Goal: Transaction & Acquisition: Purchase product/service

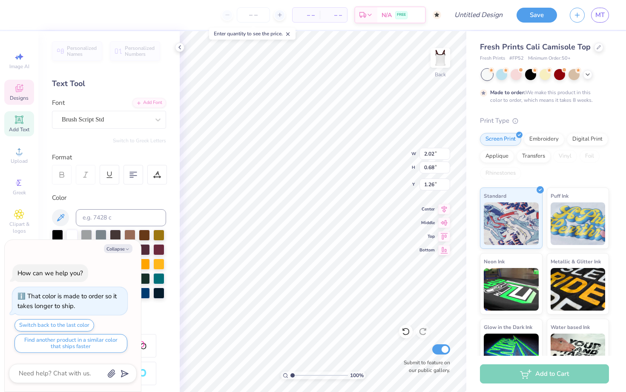
type textarea "x"
type input "1.64"
type input "1.56"
type input "0.83"
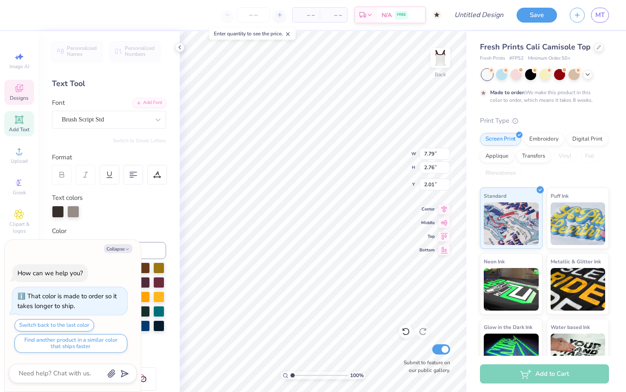
type textarea "x"
type textarea "Z"
type textarea "x"
type textarea "Ze"
type textarea "x"
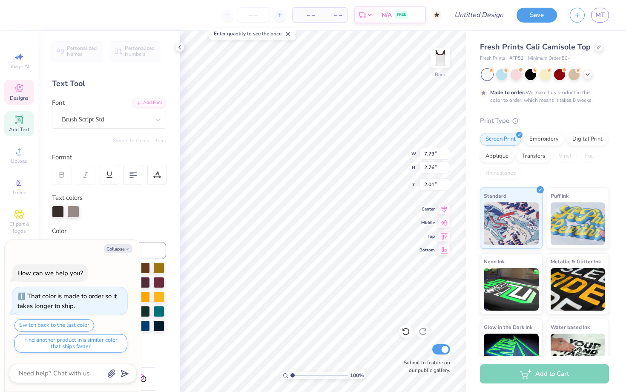
type textarea "Zet"
type textarea "x"
type textarea "Zeta"
type textarea "x"
type textarea "Zeta"
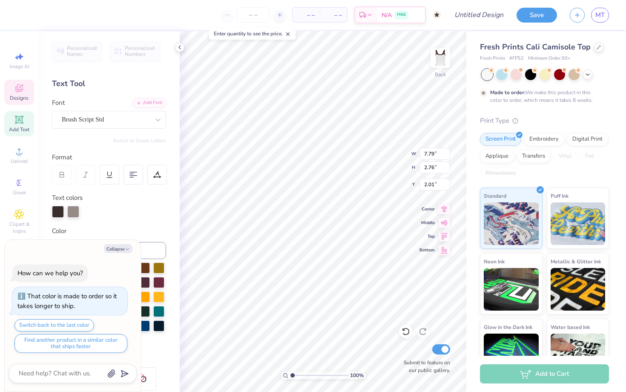
type textarea "x"
type textarea "Zeta T"
type textarea "x"
type textarea "Zeta Tau"
type textarea "x"
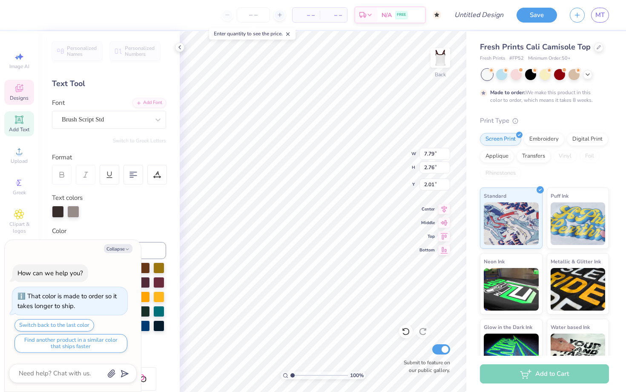
type textarea "Zeta Tau"
type textarea "x"
type textarea "Zeta Tau al"
type textarea "x"
type textarea "Zeta Tau alp"
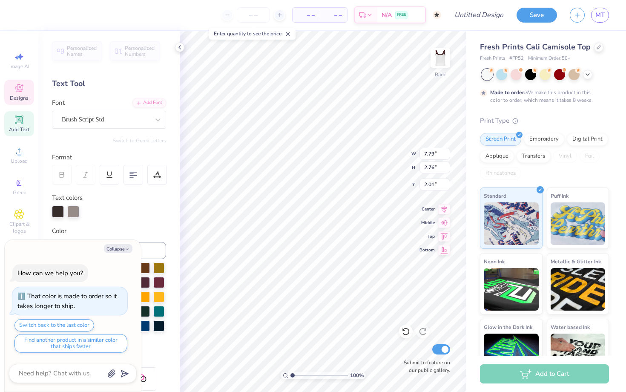
type textarea "x"
type textarea "Zeta Tau alph"
type textarea "x"
type textarea "Zeta Tau alpha"
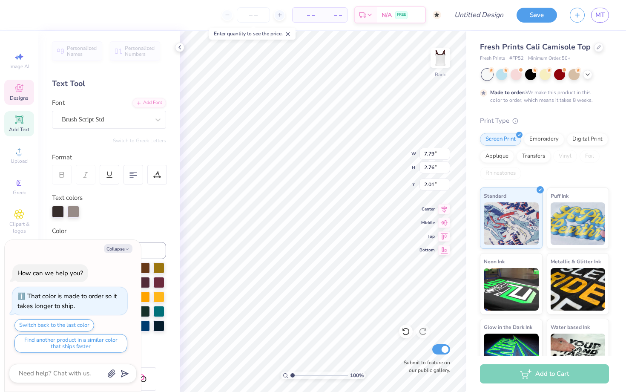
type textarea "x"
type textarea "Zeta Tau lpha"
type textarea "x"
type textarea "Zeta Tau Alpha"
click at [121, 246] on button "Collapse" at bounding box center [118, 248] width 29 height 9
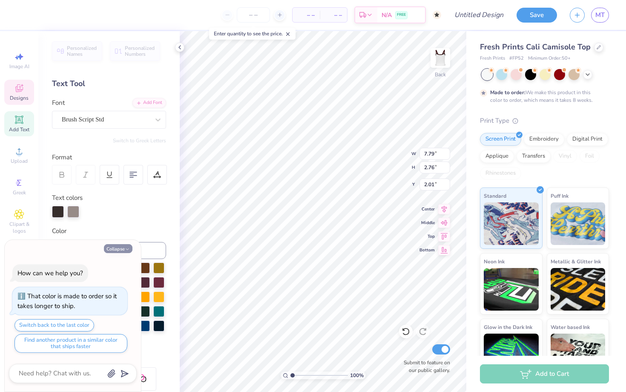
type textarea "x"
type input "9.19"
type input "2.46"
type input "2.44"
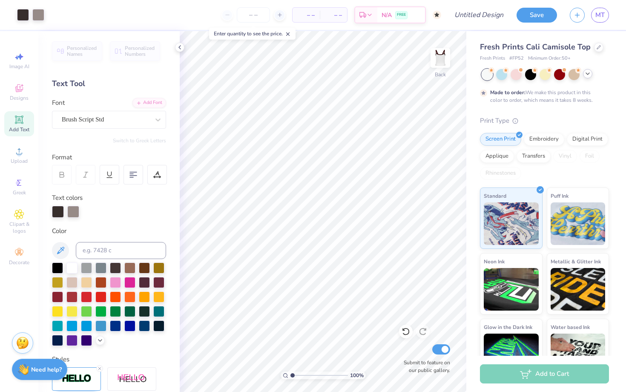
click at [589, 73] on polyline at bounding box center [587, 74] width 3 height 2
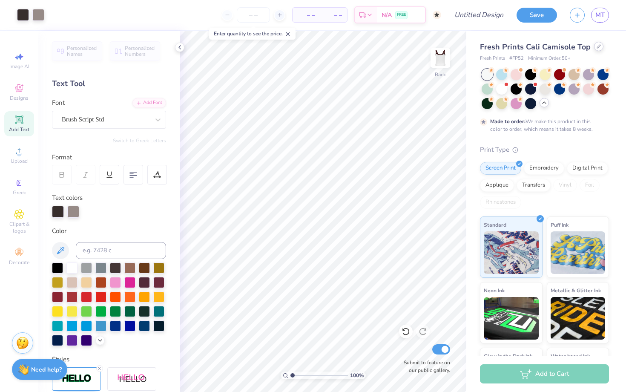
click at [597, 44] on icon at bounding box center [599, 46] width 4 height 4
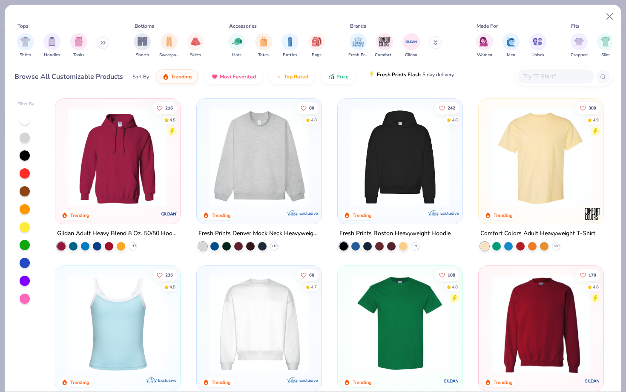
click at [400, 76] on span "Fresh Prints Flash" at bounding box center [399, 74] width 44 height 7
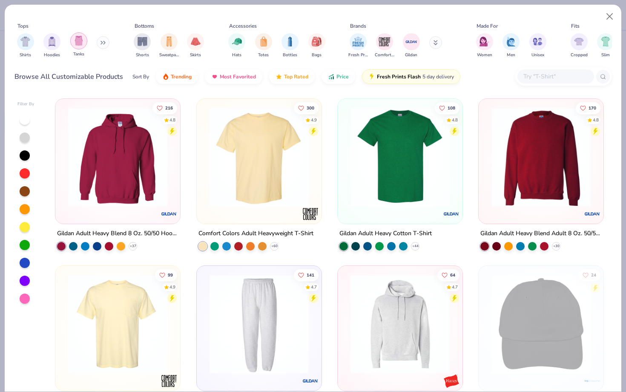
click at [75, 44] on img "filter for Tanks" at bounding box center [78, 41] width 9 height 10
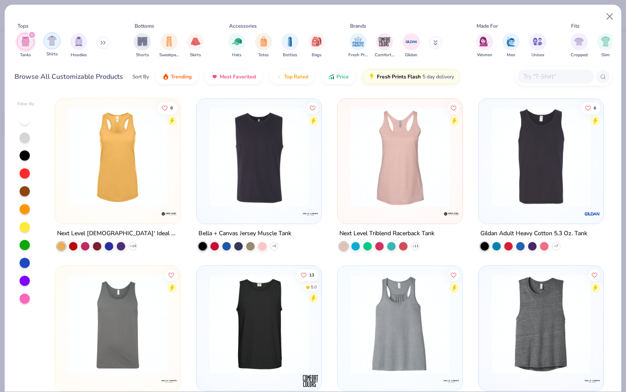
click at [49, 44] on img "filter for Shirts" at bounding box center [52, 41] width 10 height 10
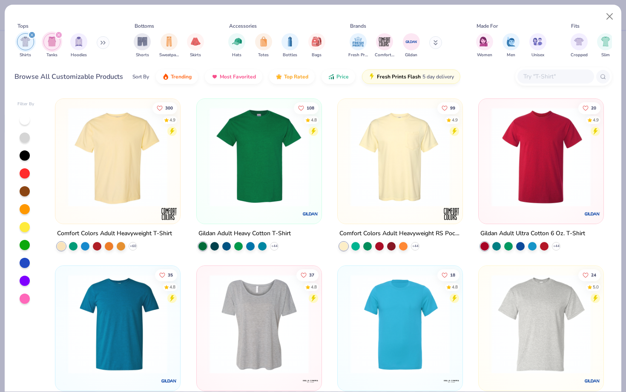
click at [58, 37] on div "filter for Tanks" at bounding box center [59, 35] width 8 height 8
click at [30, 35] on icon "filter for Shirts" at bounding box center [31, 34] width 3 height 3
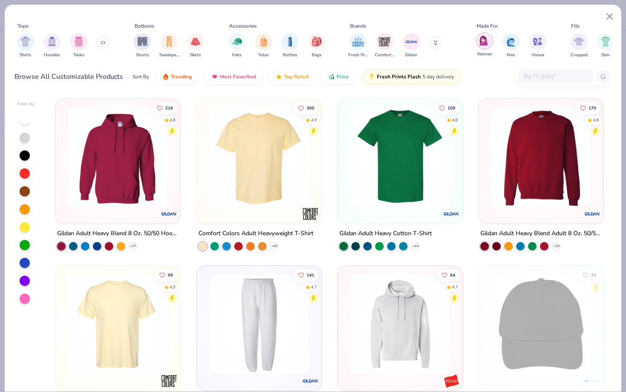
click at [489, 42] on div "filter for Women" at bounding box center [484, 40] width 17 height 17
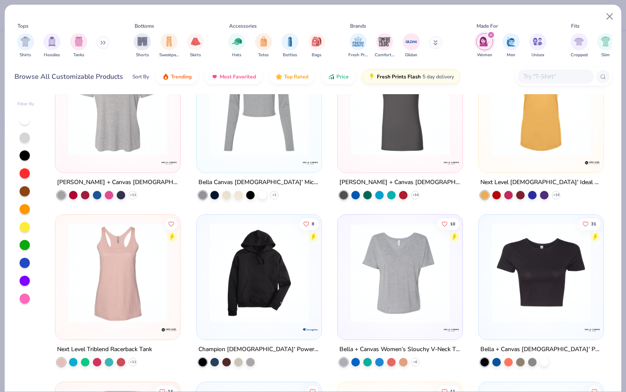
scroll to position [52, 0]
click at [516, 273] on img at bounding box center [541, 272] width 108 height 99
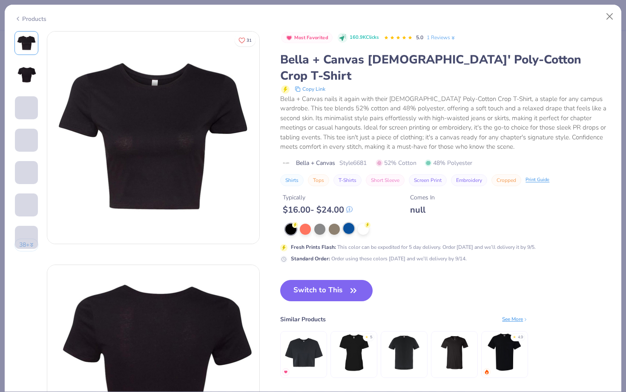
click at [351, 223] on div at bounding box center [348, 228] width 11 height 11
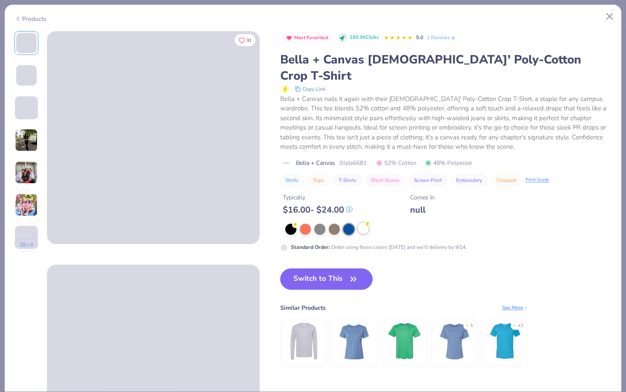
click at [365, 223] on div at bounding box center [363, 228] width 11 height 11
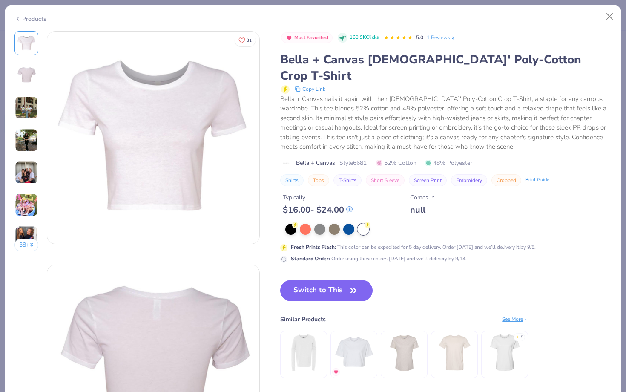
click at [29, 102] on img at bounding box center [26, 107] width 23 height 23
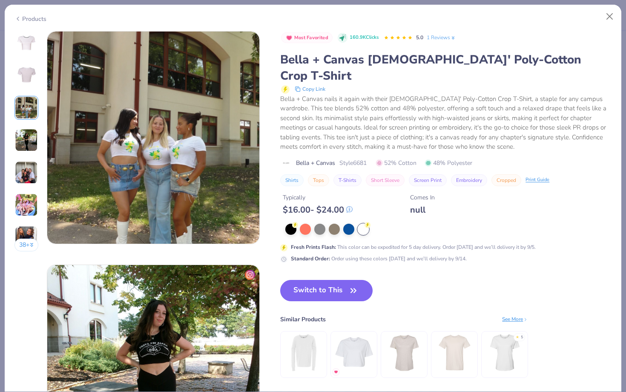
click at [31, 132] on img at bounding box center [26, 140] width 23 height 23
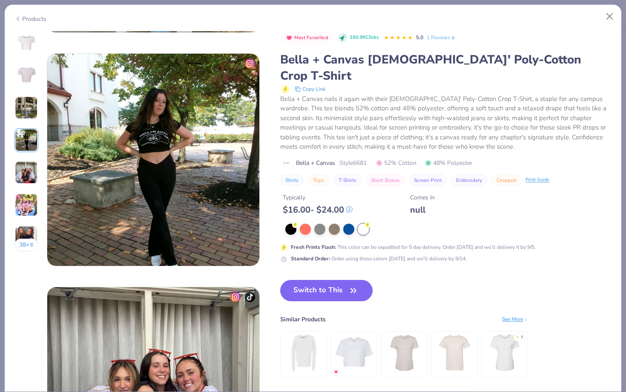
scroll to position [700, 0]
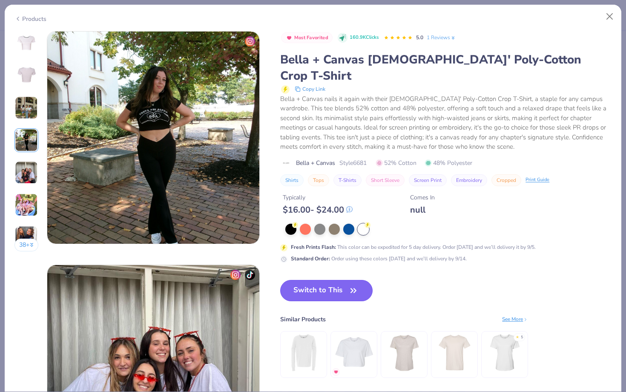
click at [346, 280] on button "Switch to This" at bounding box center [326, 290] width 92 height 21
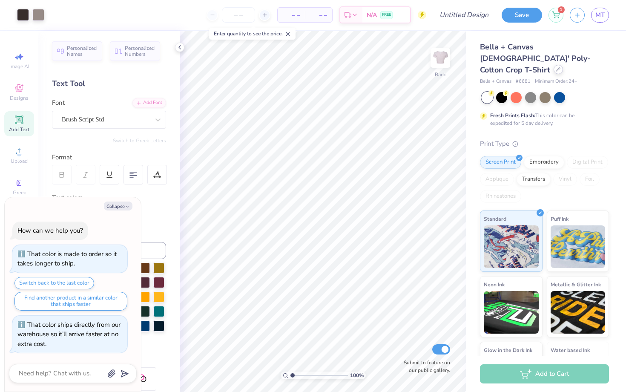
click at [556, 67] on icon at bounding box center [558, 69] width 4 height 4
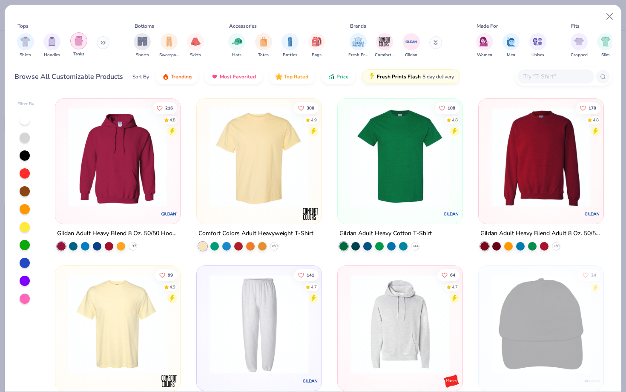
click at [83, 43] on div "filter for Tanks" at bounding box center [78, 40] width 17 height 17
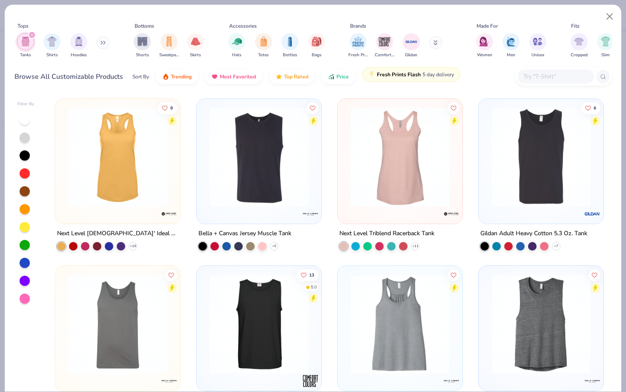
click at [369, 80] on button "Fresh Prints Flash 5 day delivery" at bounding box center [411, 74] width 98 height 14
click at [446, 75] on span "5 day delivery" at bounding box center [439, 75] width 32 height 10
click at [476, 78] on div "Browse All Customizable Products Sort By Trending Most Favorited Top Rated Pric…" at bounding box center [313, 77] width 598 height 24
click at [180, 75] on span "Trending" at bounding box center [181, 74] width 21 height 7
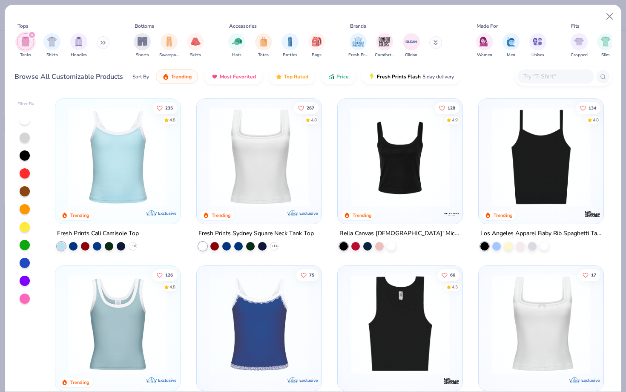
scroll to position [1, 0]
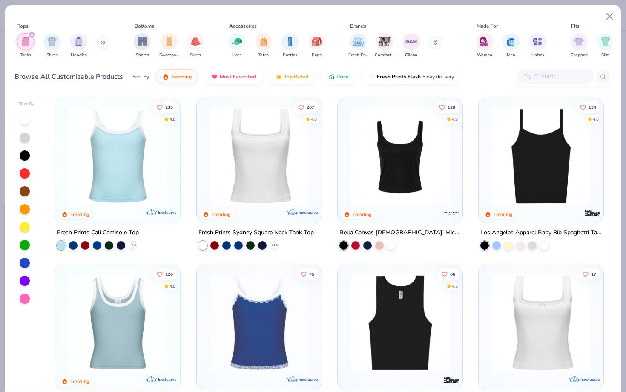
click at [272, 161] on img at bounding box center [259, 155] width 108 height 99
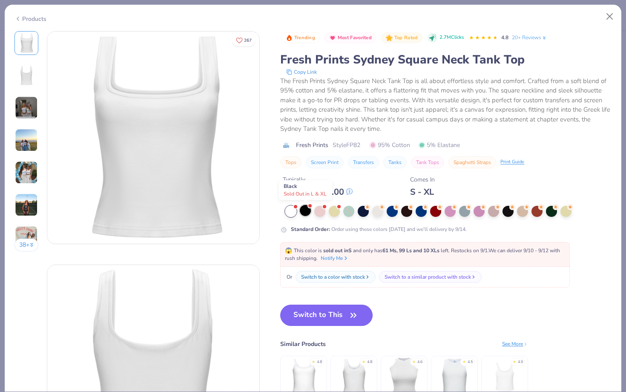
click at [305, 210] on div at bounding box center [305, 210] width 11 height 11
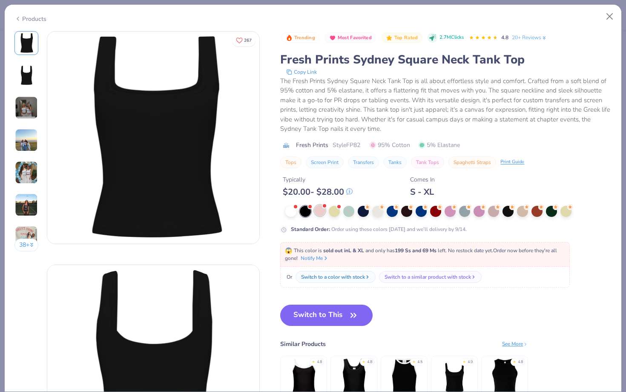
click at [323, 212] on div at bounding box center [319, 210] width 11 height 11
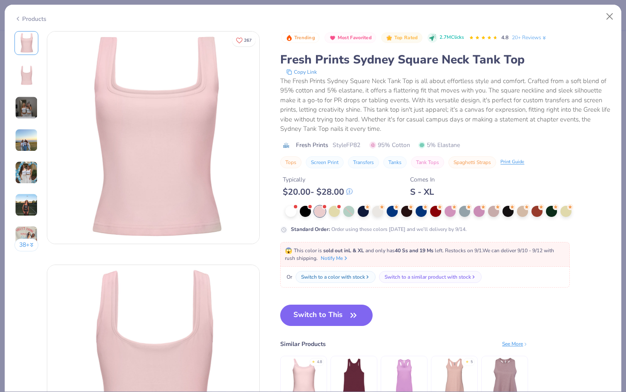
click at [355, 213] on div at bounding box center [448, 211] width 326 height 11
click at [380, 209] on div at bounding box center [377, 210] width 11 height 11
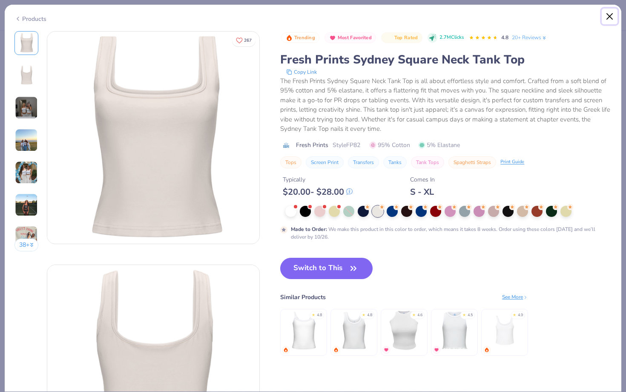
click at [607, 17] on button "Close" at bounding box center [610, 17] width 16 height 16
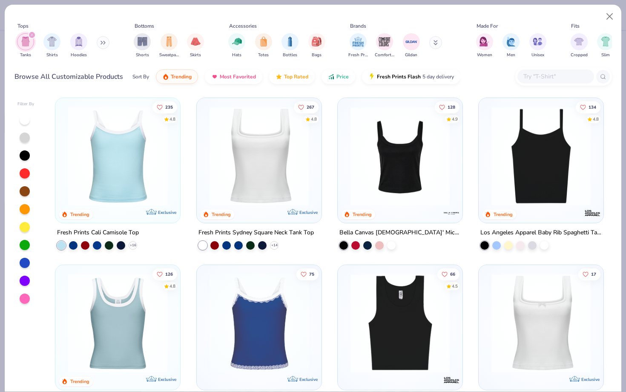
click at [405, 130] on img at bounding box center [400, 155] width 108 height 99
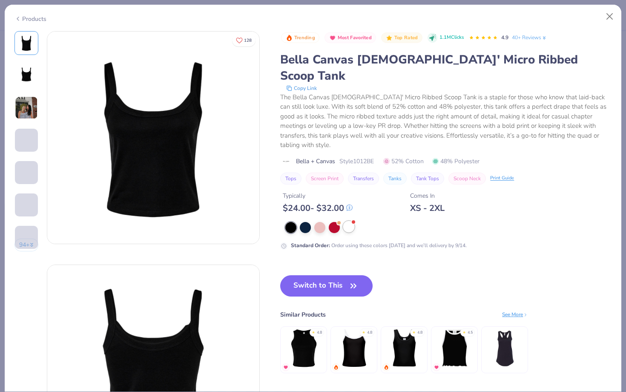
click at [354, 221] on div at bounding box center [348, 226] width 11 height 11
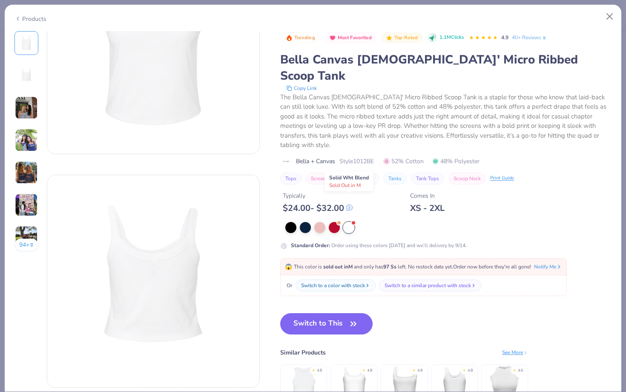
scroll to position [92, 0]
click at [349, 375] on img at bounding box center [354, 385] width 40 height 40
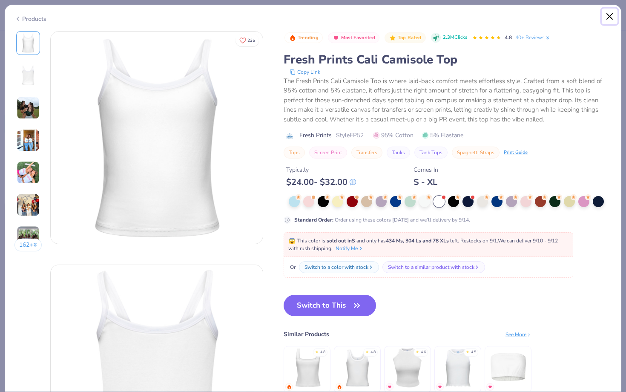
click at [610, 21] on button "Close" at bounding box center [610, 17] width 16 height 16
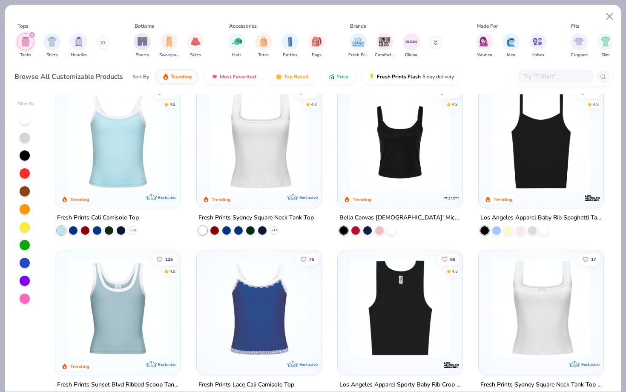
scroll to position [17, 0]
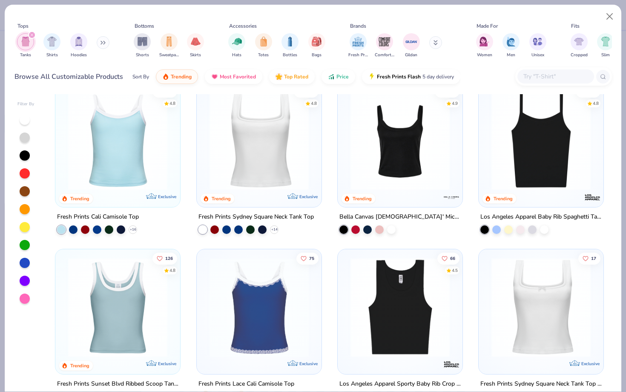
click at [136, 159] on img at bounding box center [118, 140] width 108 height 99
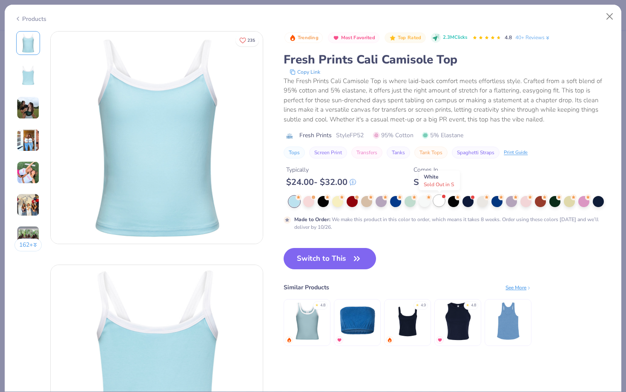
click at [438, 206] on div at bounding box center [439, 200] width 11 height 11
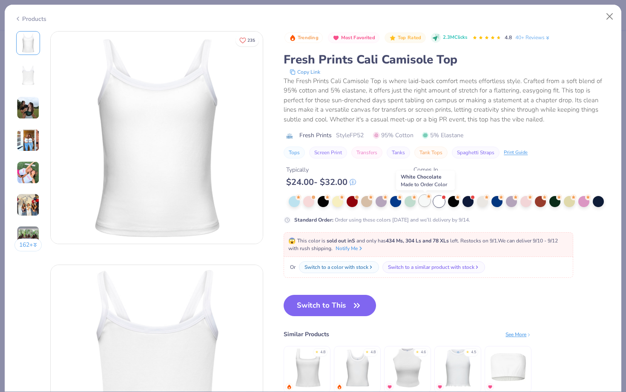
click at [428, 205] on div at bounding box center [424, 200] width 11 height 11
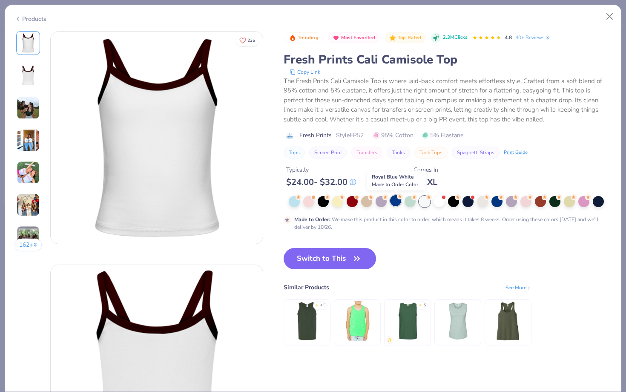
click at [398, 205] on div at bounding box center [395, 200] width 11 height 11
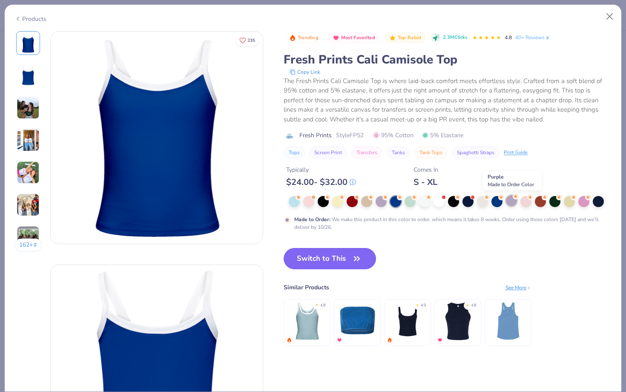
click at [302, 198] on circle at bounding box center [299, 197] width 6 height 6
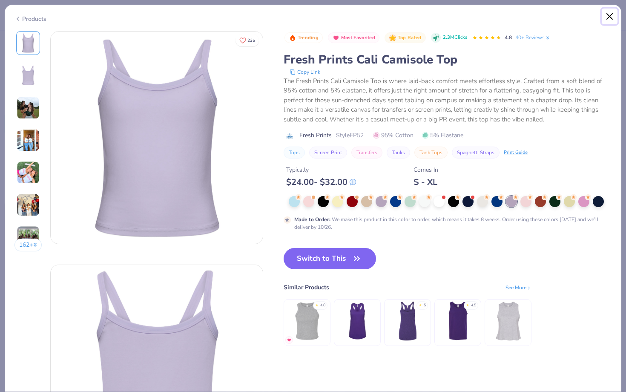
click at [609, 15] on button "Close" at bounding box center [610, 17] width 16 height 16
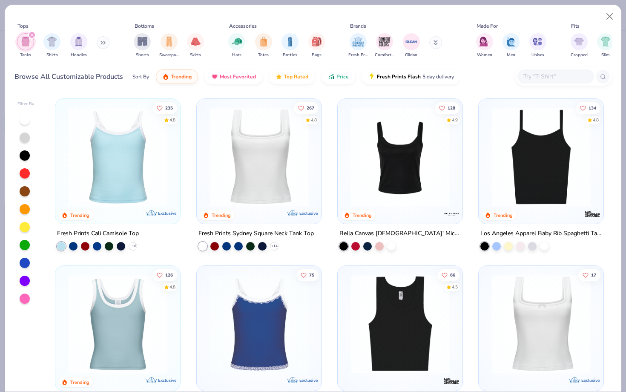
click at [139, 311] on img at bounding box center [118, 323] width 108 height 99
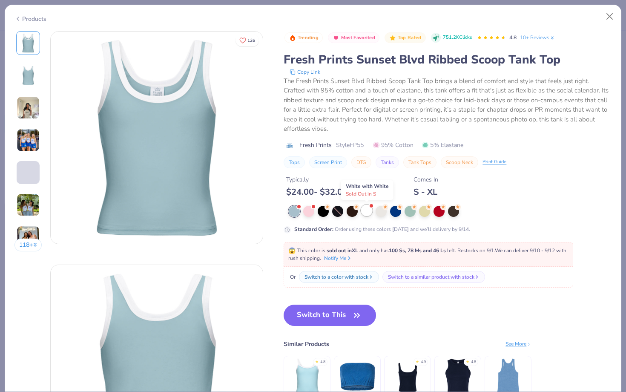
click at [365, 209] on div at bounding box center [366, 210] width 11 height 11
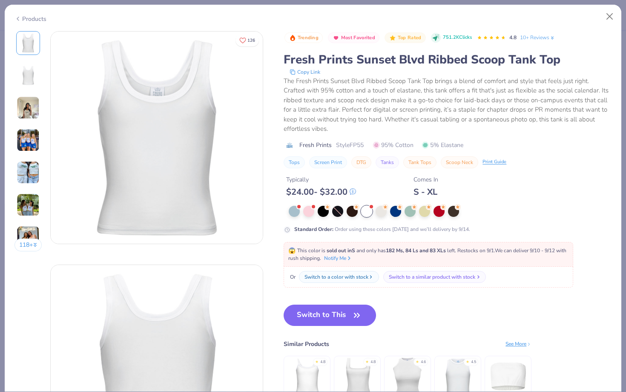
click at [475, 273] on div "Switch to a similar product with stock" at bounding box center [432, 277] width 86 height 8
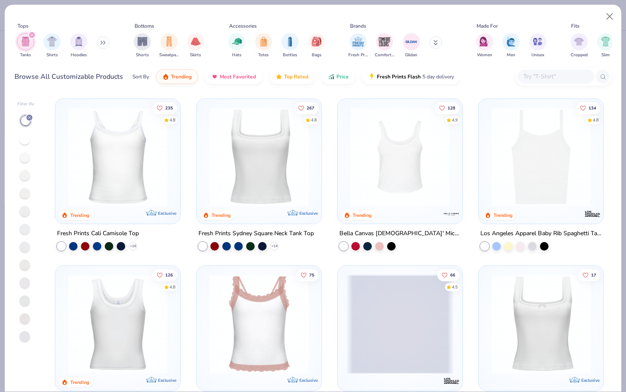
click at [295, 164] on img at bounding box center [259, 156] width 108 height 99
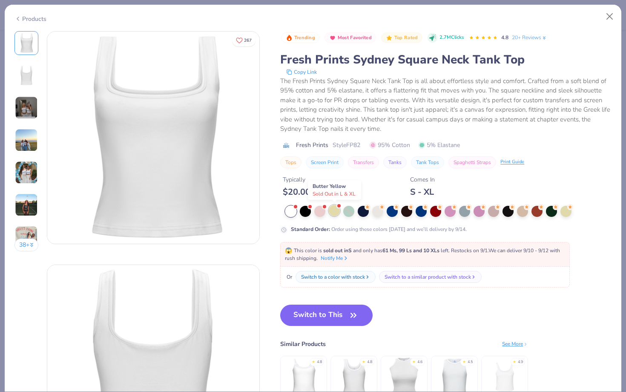
click at [331, 214] on div at bounding box center [334, 210] width 11 height 11
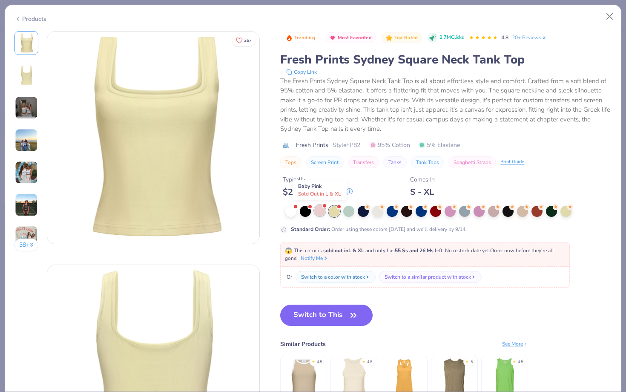
click at [325, 212] on div at bounding box center [319, 210] width 11 height 11
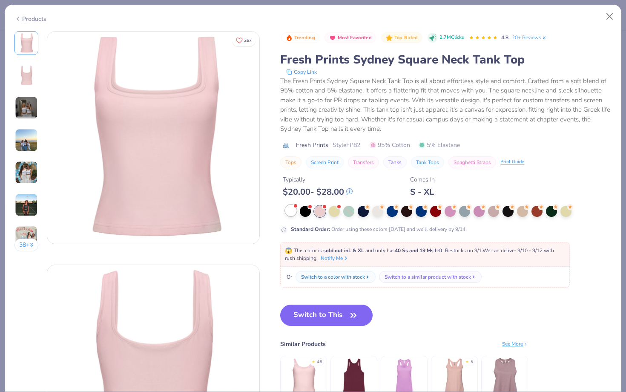
click at [296, 211] on div at bounding box center [290, 210] width 11 height 11
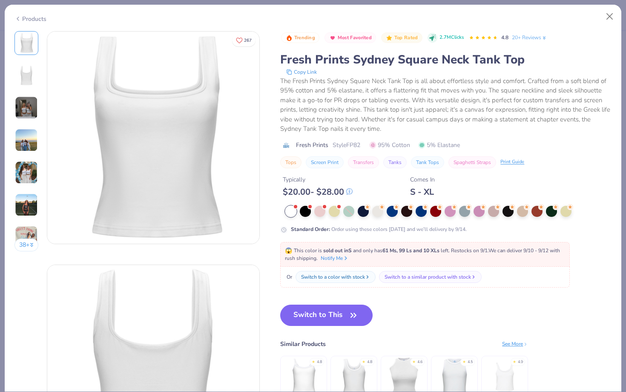
click at [9, 30] on div "Products 38 + 267 CF Chi Omega, University of South Florida DU Delta Gamma, Pep…" at bounding box center [313, 198] width 618 height 388
type textarea "x"
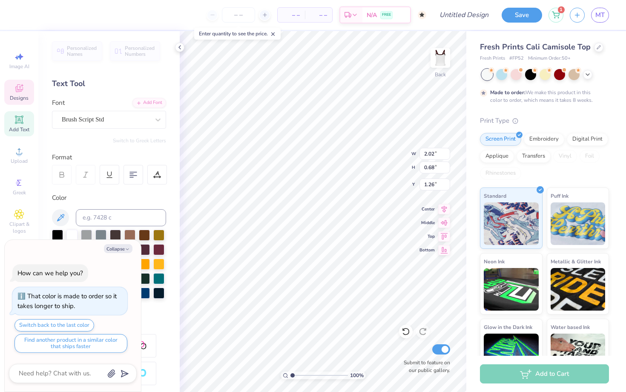
type textarea "x"
type textarea "\"
type textarea "x"
type input "1.64"
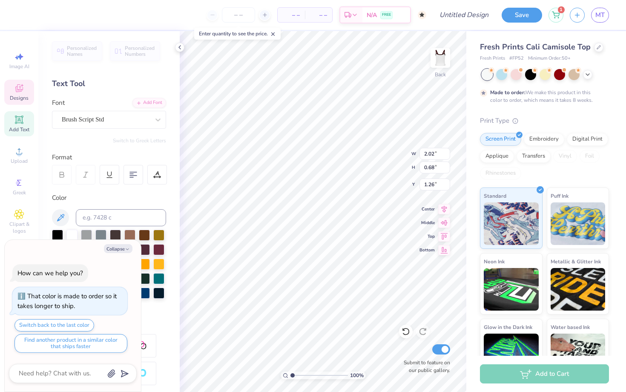
type input "1.56"
type input "0.83"
type textarea "x"
type input "7.79"
type input "2.76"
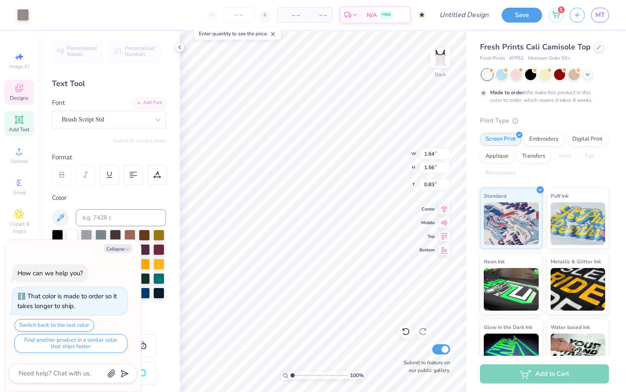
type input "2.01"
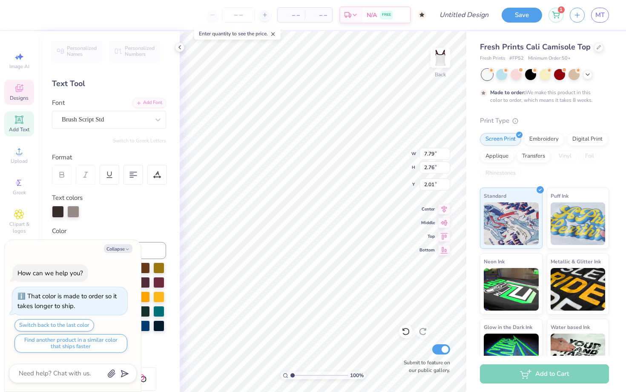
type textarea "x"
type textarea "Z"
type textarea "x"
type textarea "Ze"
type textarea "x"
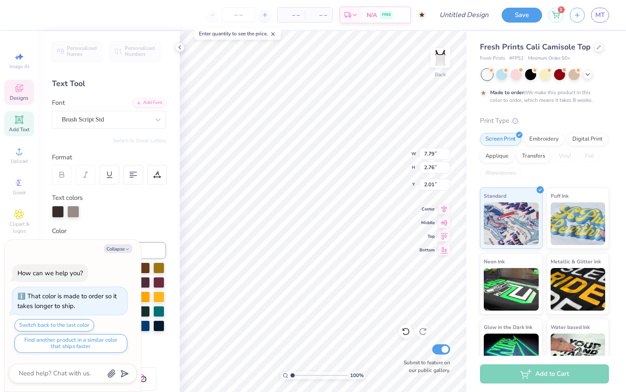
type textarea "Zet"
type textarea "x"
type textarea "Zeta"
type textarea "x"
type textarea "Zeta"
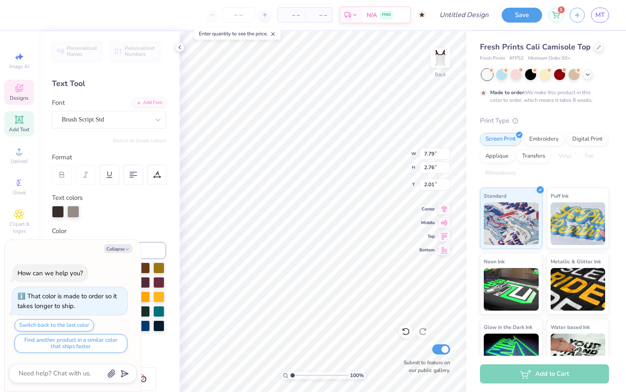
type textarea "x"
type textarea "Zeta T"
type textarea "x"
type textarea "Zeta Tai"
type textarea "x"
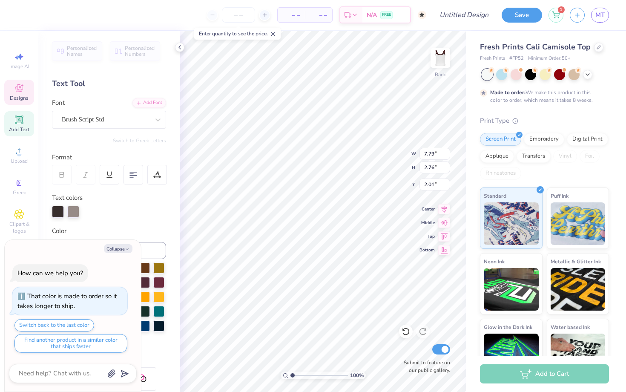
type textarea "Zeta Ta"
type textarea "x"
type textarea "Zeta Tau"
type textarea "x"
type textarea "Zeta Tau"
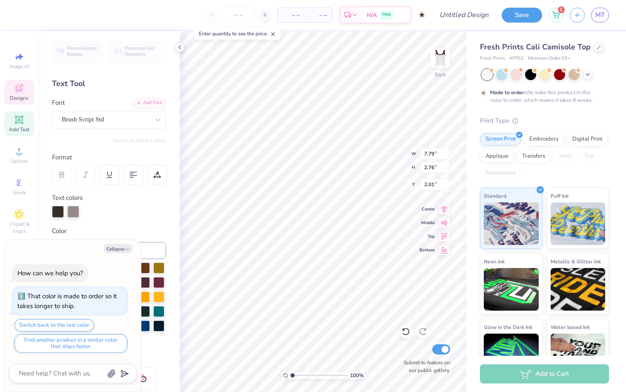
type textarea "x"
type textarea "Zeta Tau A"
type textarea "x"
type textarea "Zeta Tau Al"
type textarea "x"
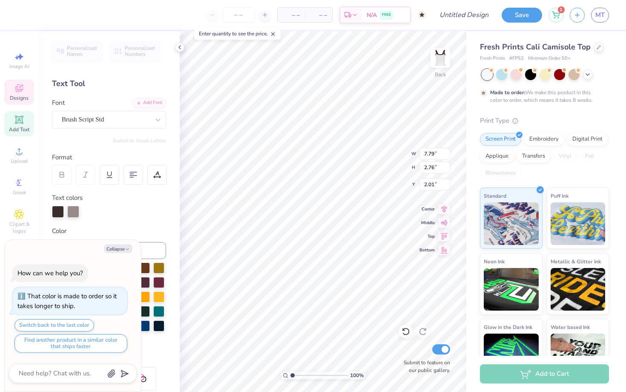
type textarea "Zeta Tau Alp"
type textarea "x"
type textarea "Zeta Tau Alph"
type textarea "x"
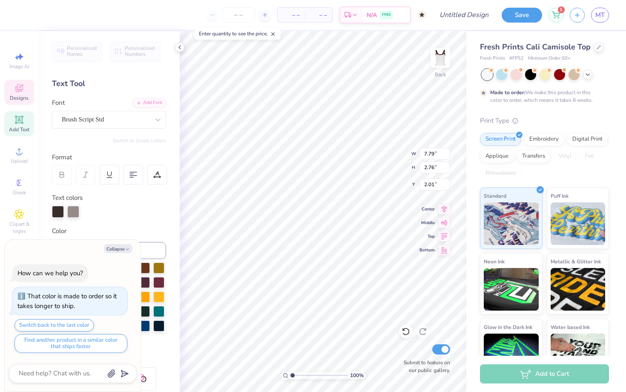
type textarea "Zeta Tau Alpha"
type textarea "x"
type input "2.55"
type input "2.04"
type input "4.00"
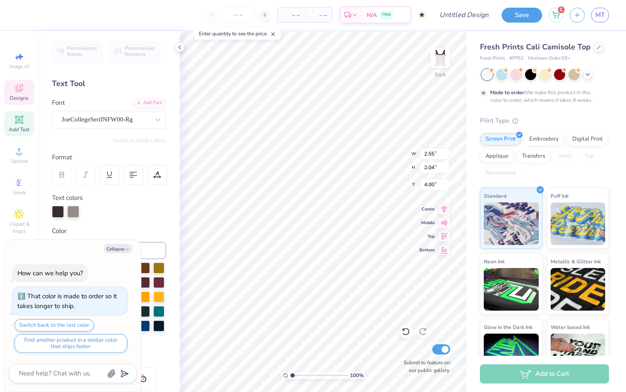
type textarea "x"
type textarea "2"
type textarea "x"
type textarea "25"
click at [590, 75] on icon at bounding box center [587, 73] width 7 height 7
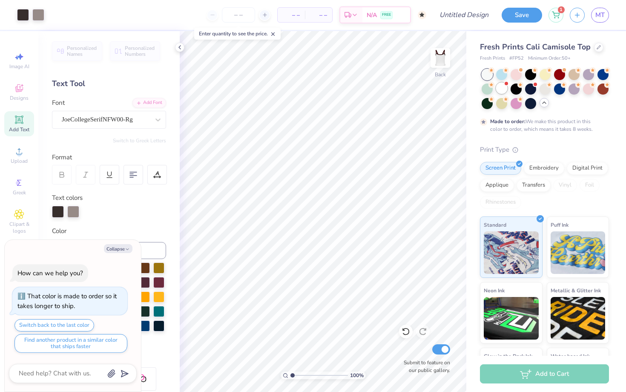
click at [505, 91] on div at bounding box center [501, 88] width 11 height 11
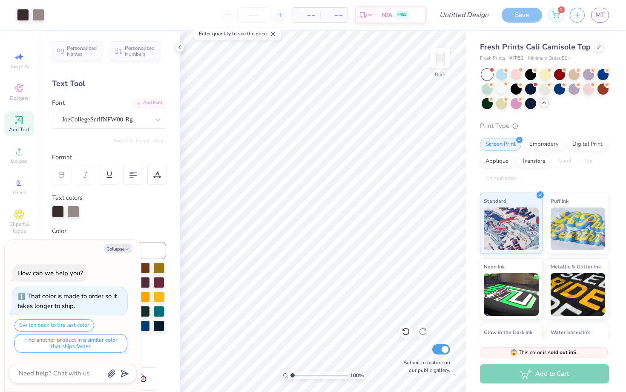
scroll to position [69, 0]
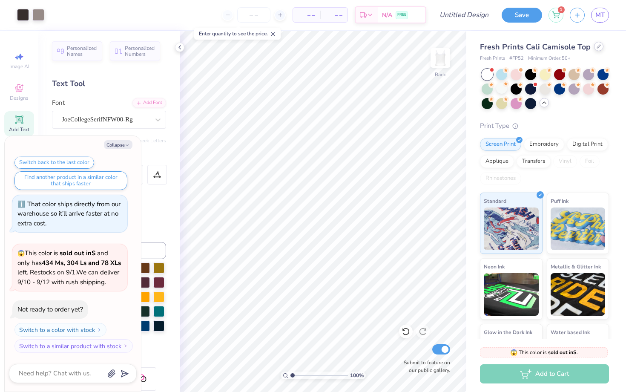
click at [598, 46] on div at bounding box center [598, 46] width 9 height 9
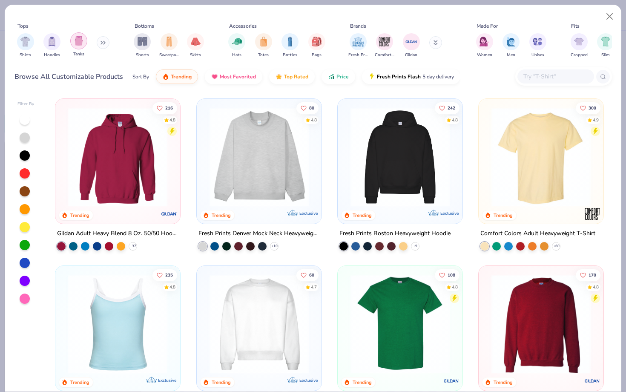
click at [78, 44] on img "filter for Tanks" at bounding box center [78, 41] width 9 height 10
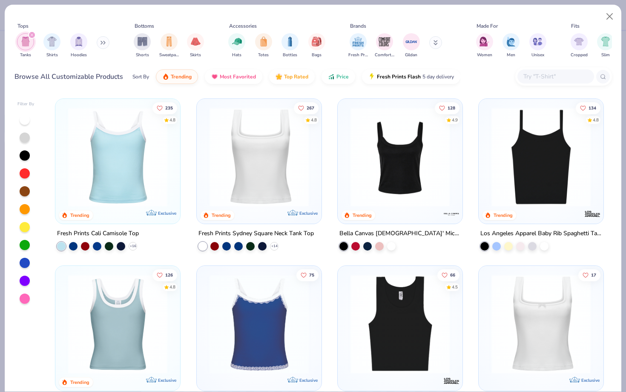
click at [244, 173] on img at bounding box center [259, 156] width 108 height 99
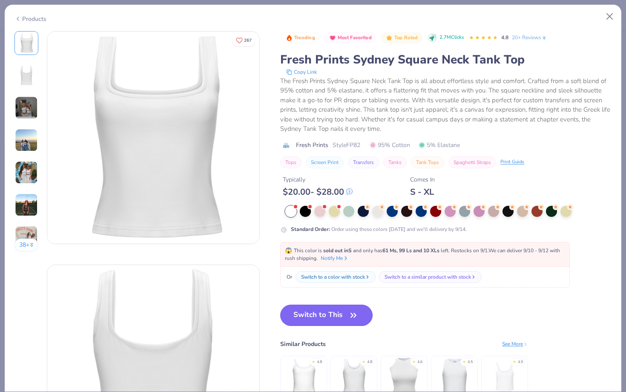
click at [318, 313] on button "Switch to This" at bounding box center [326, 315] width 92 height 21
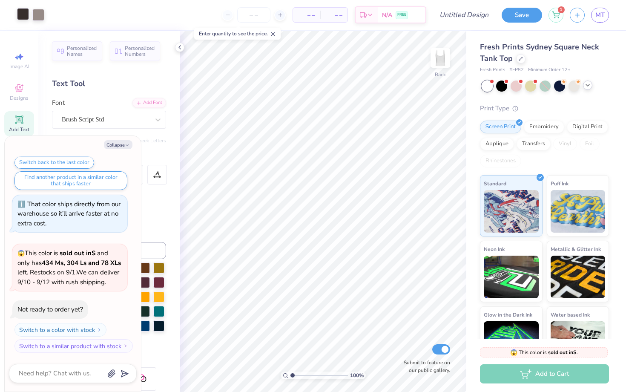
click at [27, 17] on div at bounding box center [23, 14] width 12 height 12
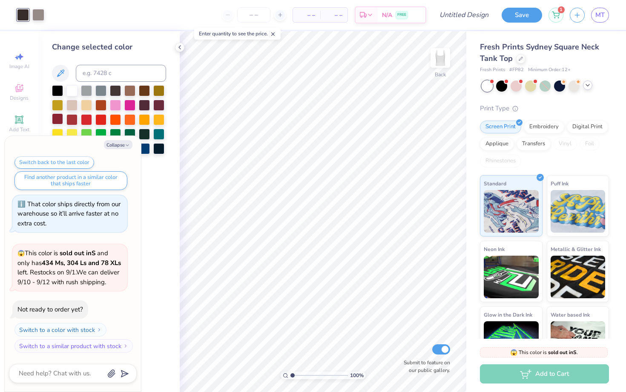
click at [58, 119] on div at bounding box center [57, 118] width 11 height 11
click at [126, 146] on icon "button" at bounding box center [127, 145] width 5 height 5
type textarea "x"
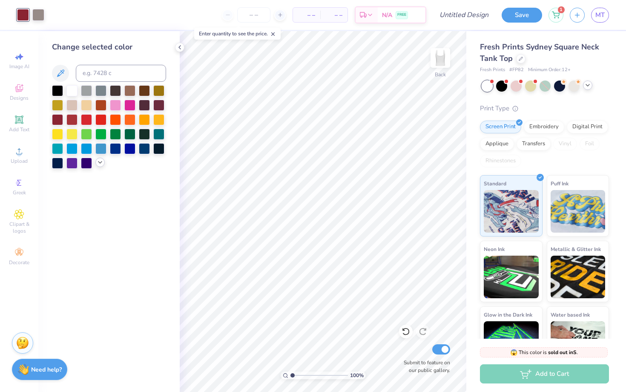
click at [101, 163] on icon at bounding box center [100, 162] width 7 height 7
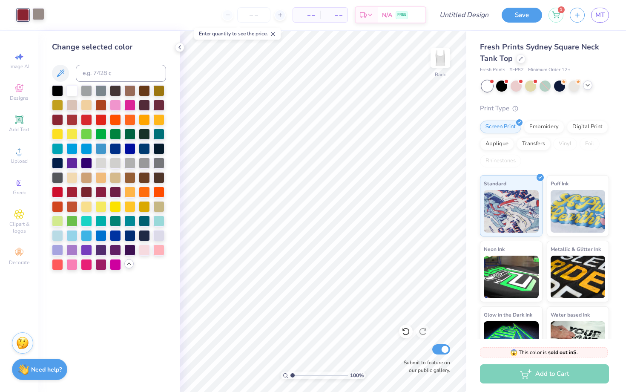
click at [41, 15] on div at bounding box center [38, 14] width 12 height 12
click at [104, 100] on div at bounding box center [100, 104] width 11 height 11
click at [70, 191] on div at bounding box center [71, 191] width 11 height 11
click at [71, 204] on div at bounding box center [71, 205] width 11 height 11
click at [22, 14] on div at bounding box center [23, 14] width 12 height 12
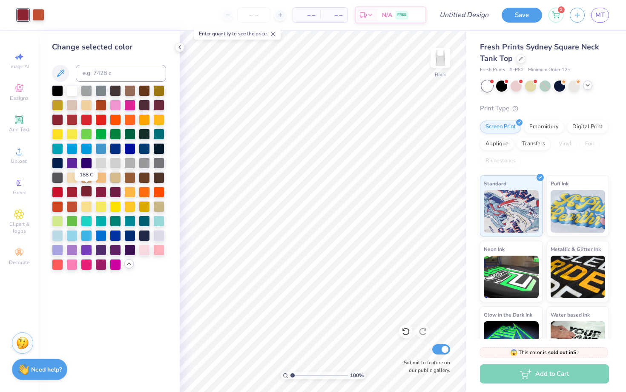
click at [85, 193] on div at bounding box center [86, 191] width 11 height 11
click at [57, 116] on div at bounding box center [57, 118] width 11 height 11
click at [34, 15] on div at bounding box center [38, 14] width 12 height 12
click at [134, 89] on div at bounding box center [129, 89] width 11 height 11
click at [399, 331] on div at bounding box center [406, 332] width 14 height 14
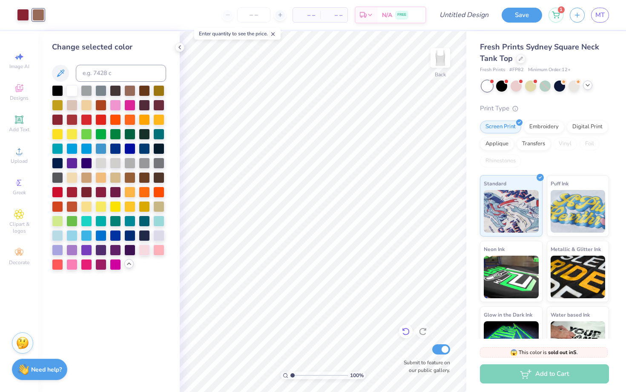
click at [399, 331] on div at bounding box center [406, 332] width 14 height 14
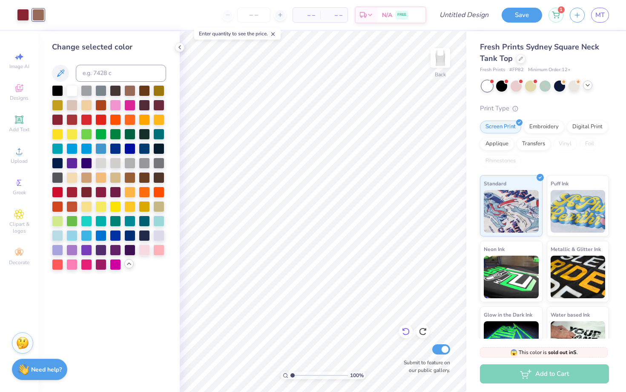
click at [399, 331] on div at bounding box center [406, 332] width 14 height 14
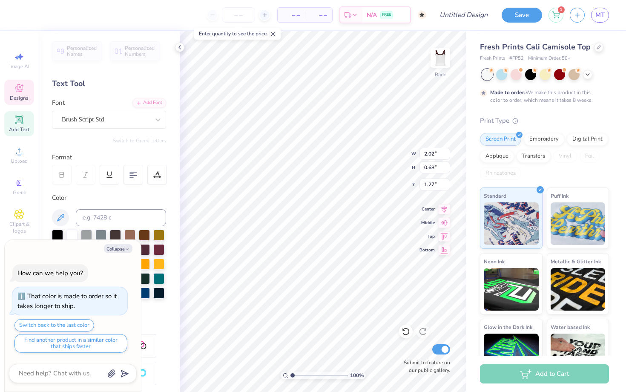
type textarea "x"
type textarea "B"
type textarea "x"
type textarea "Bi"
type textarea "x"
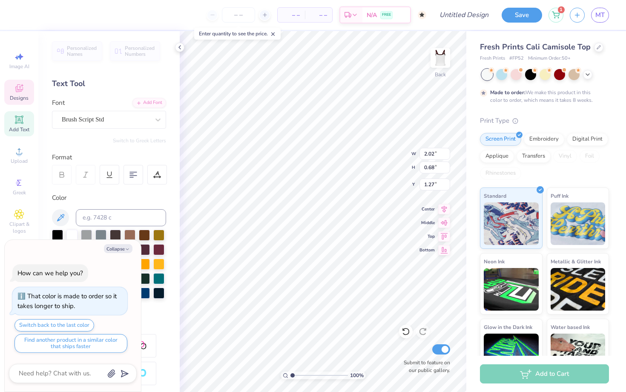
type textarea "Bid"
type textarea "x"
type textarea "Bid"
type textarea "x"
type textarea "Bid D"
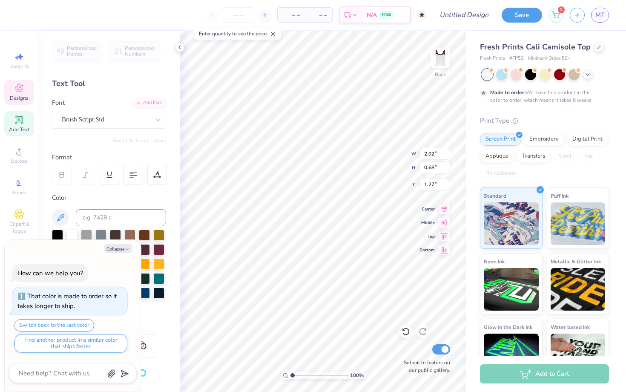
type textarea "x"
type textarea "Bid Da"
type textarea "x"
type textarea "Bid Day"
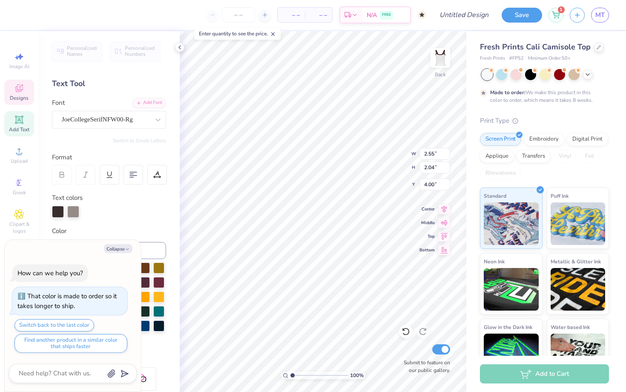
type textarea "x"
type textarea "2"
type textarea "x"
type textarea "25"
type textarea "x"
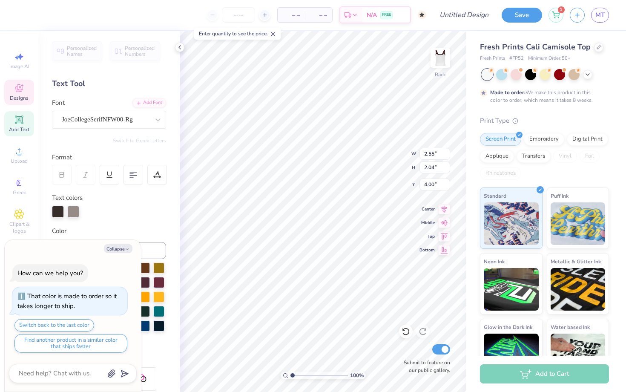
type input "7.79"
type input "2.76"
type input "2.02"
type textarea "x"
type textarea "Ze"
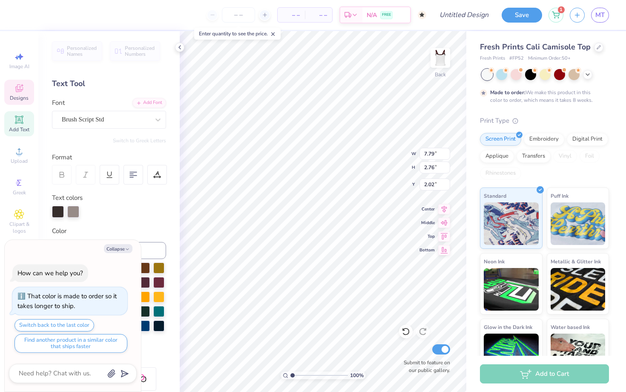
type textarea "x"
type textarea "Zet"
type textarea "x"
type textarea "Zeta"
type textarea "x"
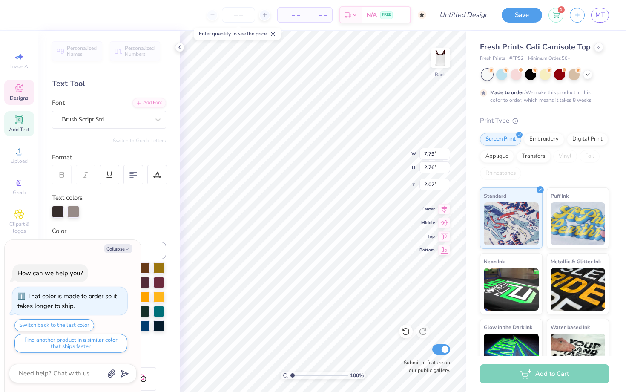
type textarea "Zeta"
type textarea "x"
type textarea "Zeta T"
type textarea "x"
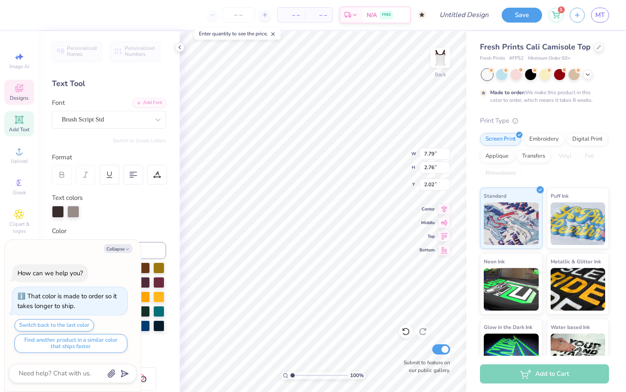
type textarea "Zeta Ta"
type textarea "x"
type textarea "Zeta Tau"
type textarea "x"
type textarea "Zeta Tau"
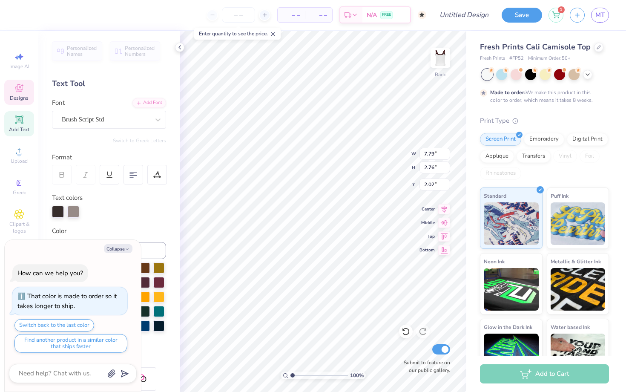
type textarea "x"
type textarea "Zeta Tau A"
type textarea "x"
type textarea "Zeta Tau Al"
type textarea "x"
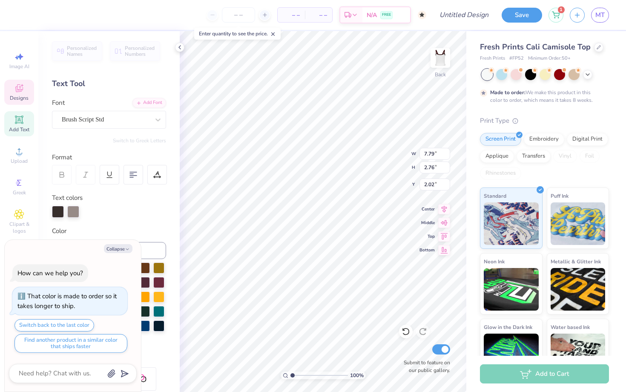
type textarea "Zeta Tau Alp"
type textarea "x"
type textarea "Zeta Tau Alph"
type textarea "x"
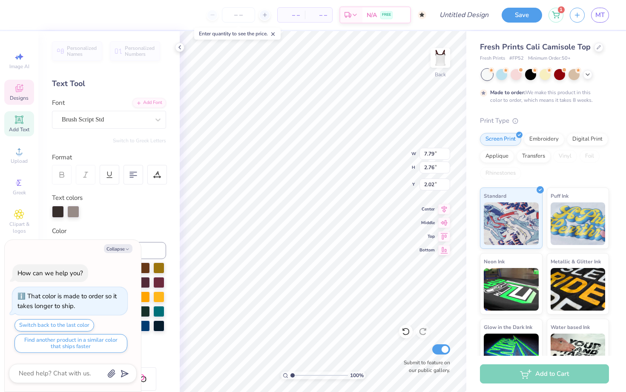
type textarea "Zeta Tau Alpha"
click at [24, 17] on div at bounding box center [23, 14] width 12 height 12
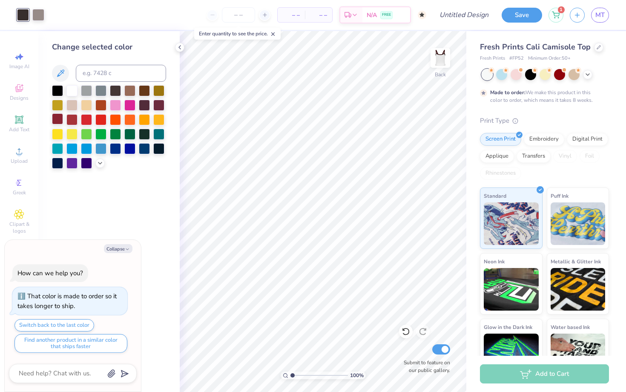
click at [56, 119] on div at bounding box center [57, 118] width 11 height 11
click at [103, 164] on icon at bounding box center [100, 162] width 7 height 7
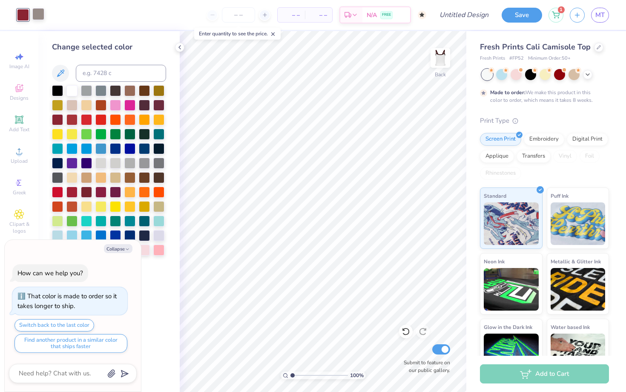
click at [40, 20] on div at bounding box center [38, 14] width 12 height 12
click at [87, 175] on div at bounding box center [86, 176] width 11 height 11
click at [126, 179] on div at bounding box center [129, 176] width 11 height 11
click at [144, 175] on div at bounding box center [144, 176] width 11 height 11
click at [128, 246] on button "Collapse" at bounding box center [118, 248] width 29 height 9
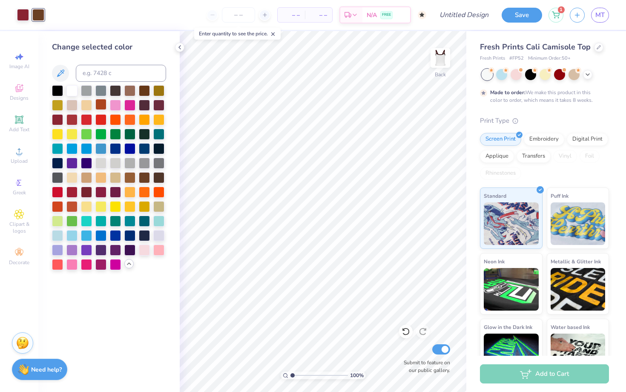
click at [103, 104] on div at bounding box center [100, 104] width 11 height 11
click at [74, 118] on div at bounding box center [71, 118] width 11 height 11
click at [71, 201] on div at bounding box center [71, 205] width 11 height 11
click at [57, 202] on div at bounding box center [57, 205] width 11 height 11
click at [87, 149] on div at bounding box center [86, 147] width 11 height 11
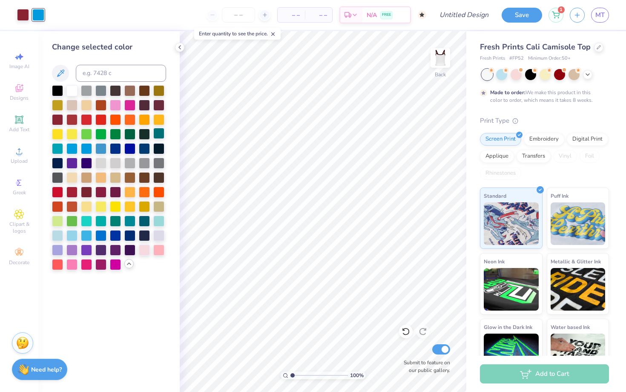
click at [161, 134] on div at bounding box center [158, 133] width 11 height 11
click at [59, 231] on div at bounding box center [57, 234] width 11 height 11
click at [598, 53] on div "Fresh Prints Cali Camisole Top Fresh Prints # FP52 Minimum Order: 50 +" at bounding box center [544, 51] width 129 height 21
click at [596, 49] on div at bounding box center [598, 46] width 9 height 9
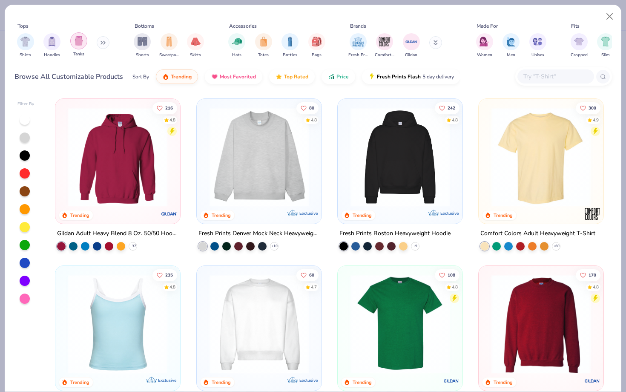
click at [78, 45] on img "filter for Tanks" at bounding box center [78, 41] width 9 height 10
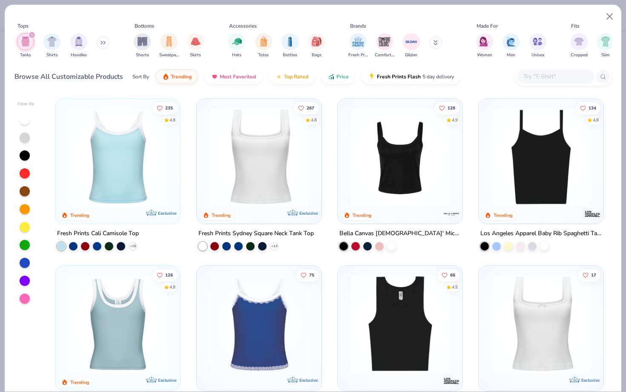
click at [212, 171] on img at bounding box center [259, 156] width 108 height 99
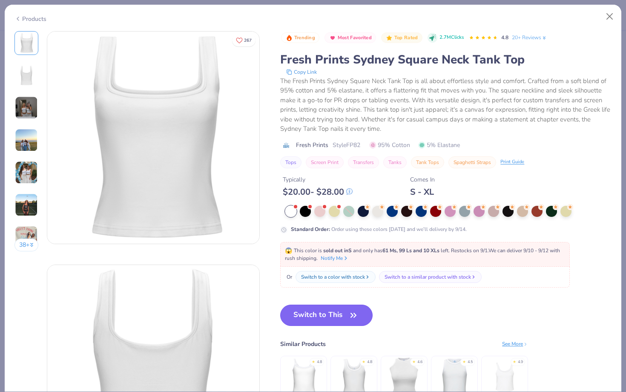
click at [360, 308] on button "Switch to This" at bounding box center [326, 315] width 92 height 21
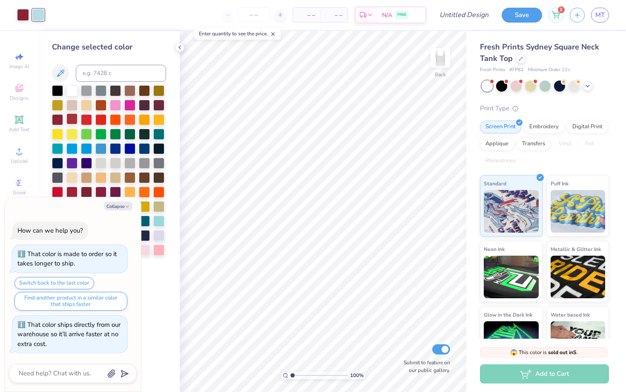
click at [66, 117] on div at bounding box center [71, 118] width 11 height 11
click at [57, 116] on div at bounding box center [57, 118] width 11 height 11
click at [60, 189] on div at bounding box center [57, 191] width 11 height 11
click at [112, 204] on button "Collapse" at bounding box center [118, 205] width 29 height 9
type textarea "x"
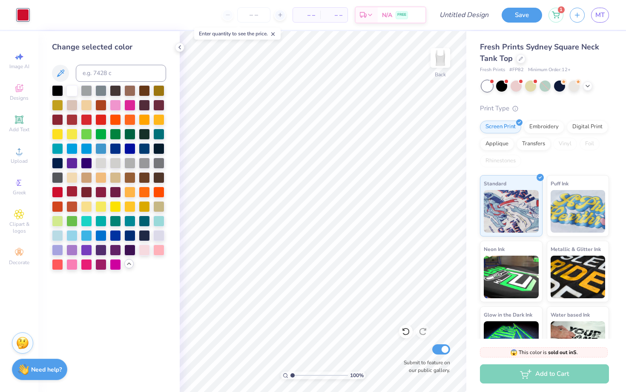
click at [74, 191] on div at bounding box center [71, 191] width 11 height 11
click at [402, 332] on icon at bounding box center [406, 331] width 9 height 9
click at [25, 15] on div at bounding box center [23, 14] width 12 height 12
click at [58, 118] on div at bounding box center [57, 118] width 11 height 11
click at [85, 190] on div at bounding box center [86, 191] width 11 height 11
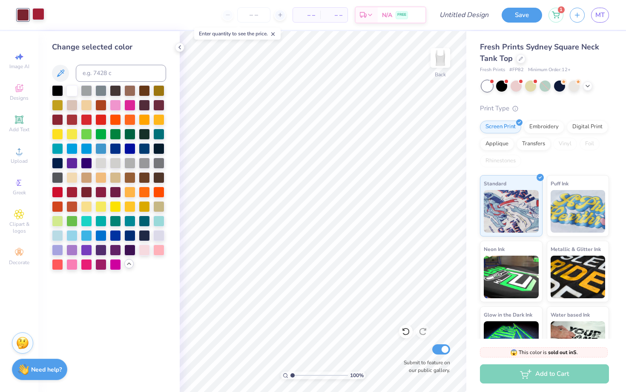
click at [38, 18] on div at bounding box center [38, 14] width 12 height 12
click at [74, 86] on div at bounding box center [71, 89] width 11 height 11
click at [75, 106] on div at bounding box center [71, 104] width 11 height 11
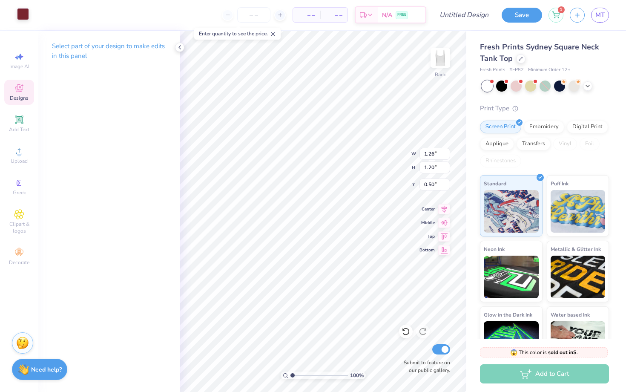
click at [17, 16] on div at bounding box center [23, 14] width 12 height 12
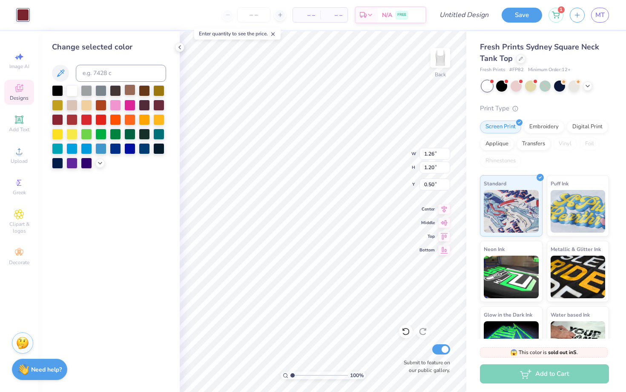
click at [132, 87] on div at bounding box center [129, 89] width 11 height 11
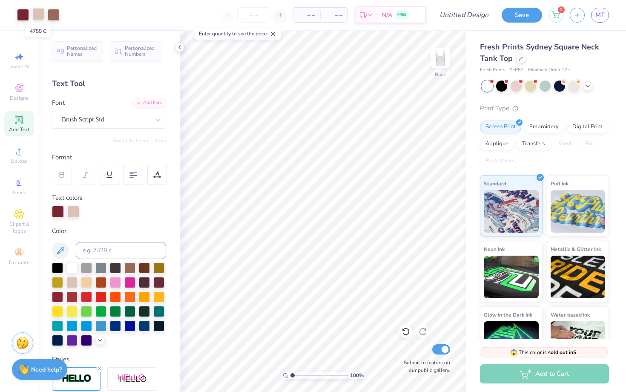
click at [39, 14] on div at bounding box center [38, 14] width 12 height 12
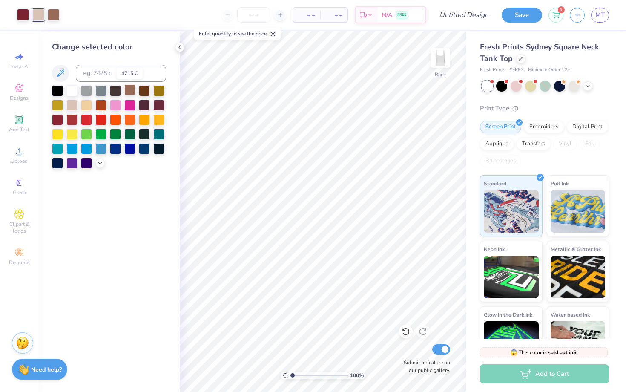
click at [127, 94] on div at bounding box center [129, 89] width 11 height 11
click at [178, 48] on icon at bounding box center [179, 47] width 7 height 7
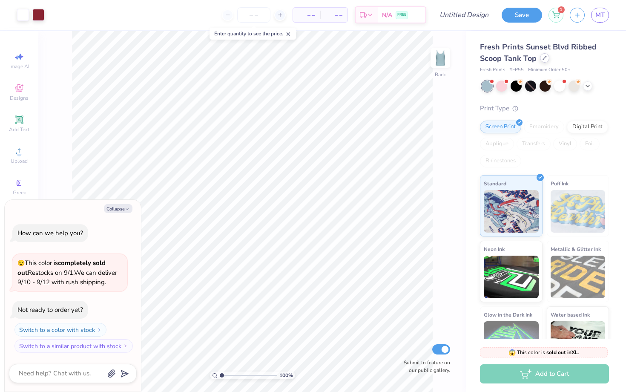
click at [543, 59] on icon at bounding box center [544, 57] width 3 height 3
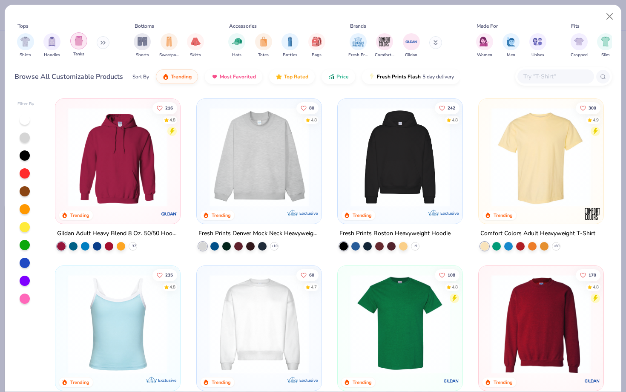
click at [77, 34] on div "filter for Tanks" at bounding box center [78, 40] width 17 height 17
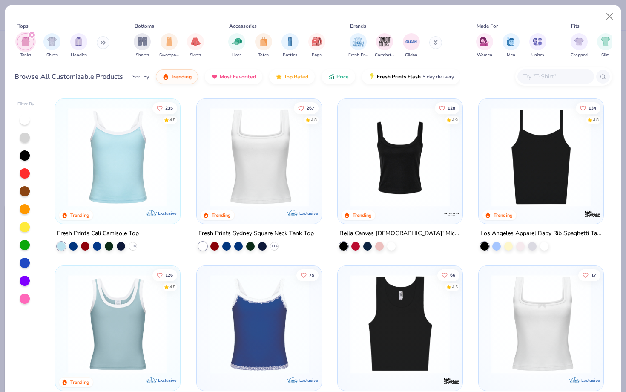
click at [230, 157] on img at bounding box center [259, 156] width 108 height 99
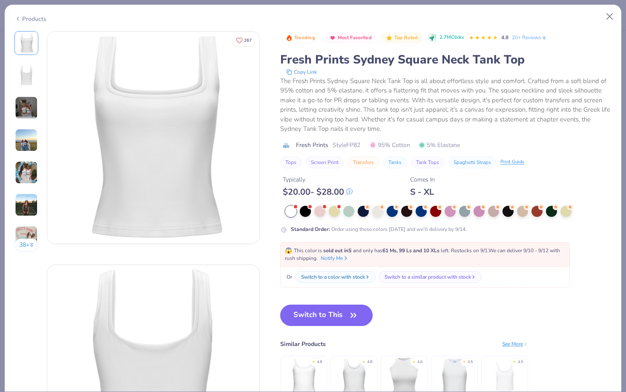
click at [333, 322] on button "Switch to This" at bounding box center [326, 315] width 92 height 21
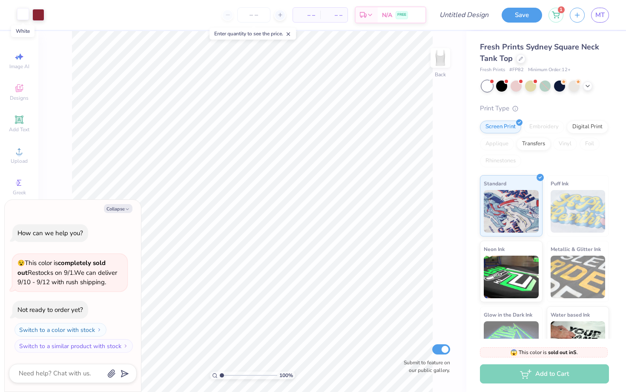
click at [23, 16] on div at bounding box center [23, 14] width 12 height 12
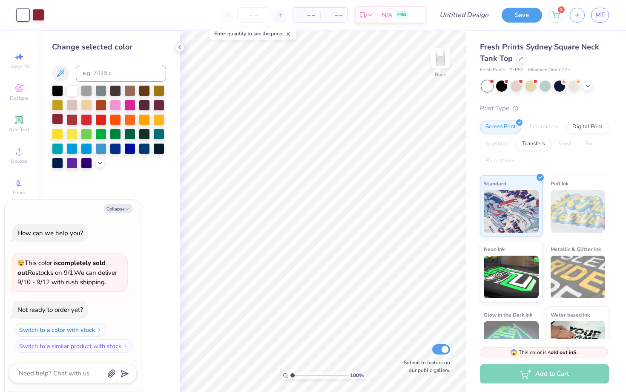
click at [61, 121] on div at bounding box center [57, 118] width 11 height 11
click at [406, 333] on icon at bounding box center [406, 331] width 9 height 9
click at [129, 90] on div at bounding box center [129, 89] width 11 height 11
click at [21, 17] on div at bounding box center [23, 14] width 12 height 12
click at [58, 123] on div at bounding box center [57, 118] width 11 height 11
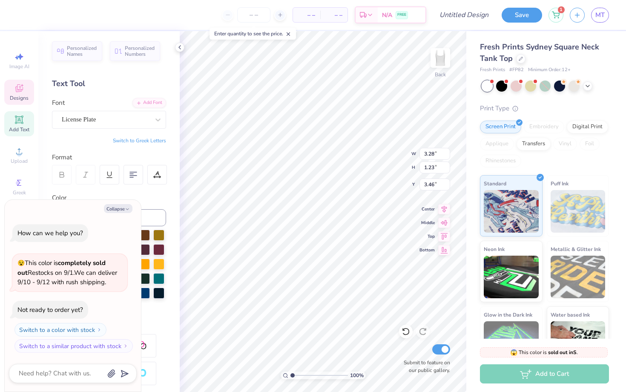
type textarea "x"
type textarea "Ze"
type textarea "x"
type textarea "Zet"
type textarea "x"
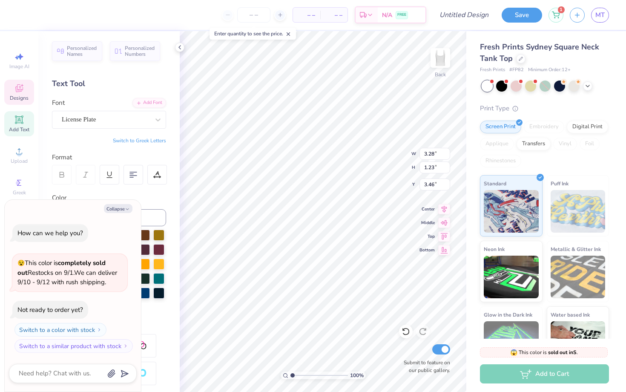
type textarea "Zeta"
type textarea "x"
type input "2.25"
type input "0.13"
type input "3.10"
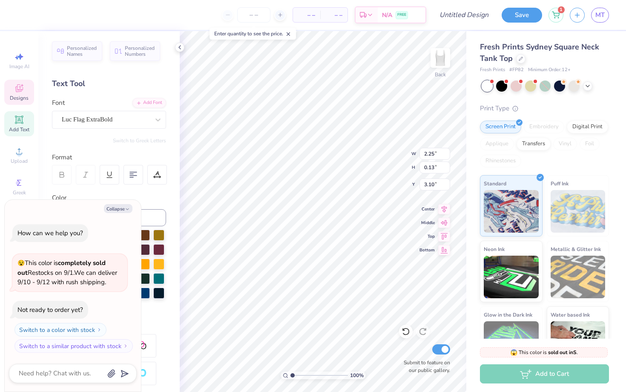
type textarea "x"
type textarea "Z phi beta"
type textarea "x"
type textarea "Ze phi beta"
type textarea "x"
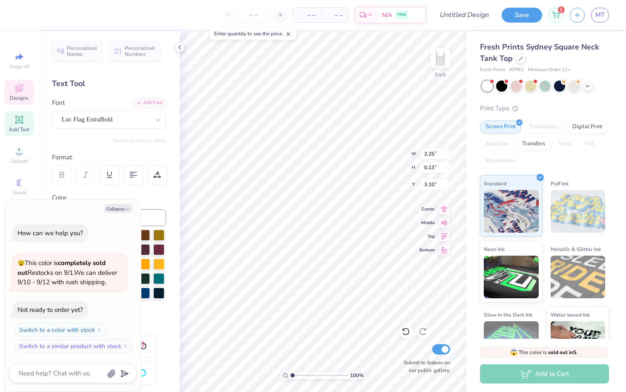
type textarea "Zet phi beta"
type textarea "x"
type textarea "Zeta phi beta"
type textarea "x"
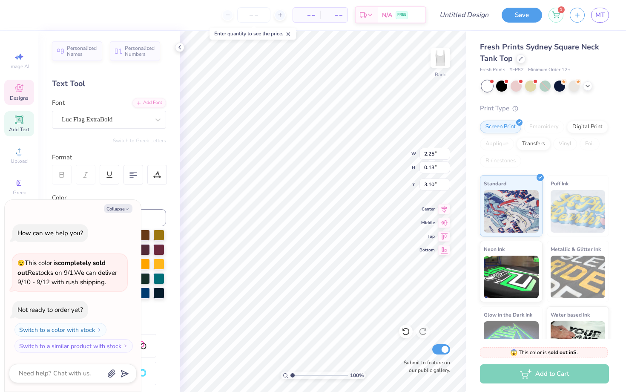
type textarea "Zeta t beta"
type textarea "x"
type textarea "Zeta ta beta"
type textarea "x"
type textarea "Zeta tau beta"
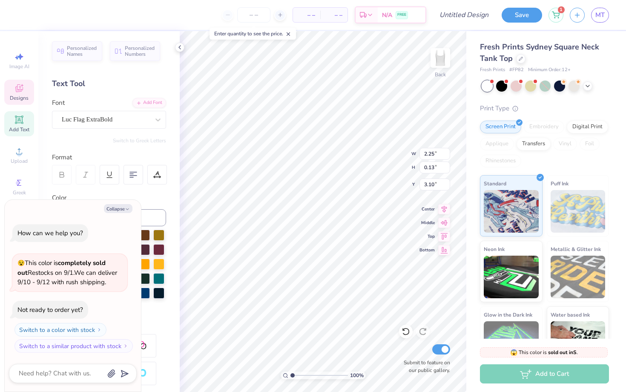
type textarea "x"
type input "4.91"
type input "2.66"
type input "2.77"
type textarea "x"
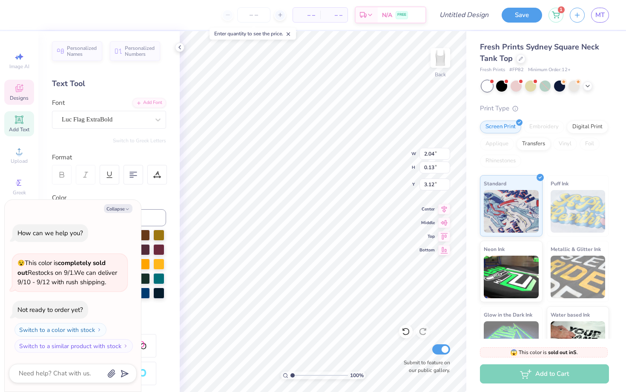
type textarea "Zeta tau a"
type textarea "x"
type textarea "Zeta tau al"
type textarea "x"
type textarea "Zeta tau alp"
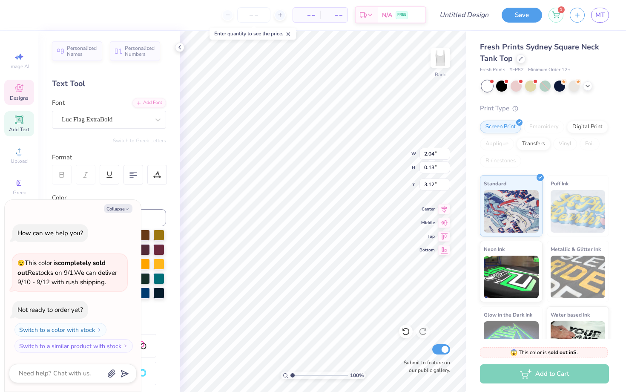
type textarea "x"
type textarea "Zeta tau alph"
type textarea "x"
type textarea "Zeta tau alpha"
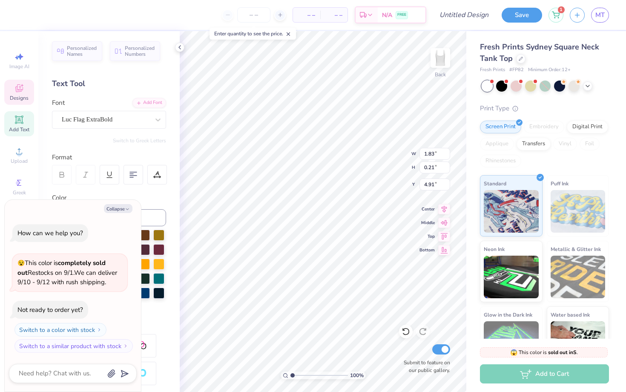
type textarea "x"
type textarea "EST 187"
type textarea "x"
type textarea "EST 18"
type textarea "x"
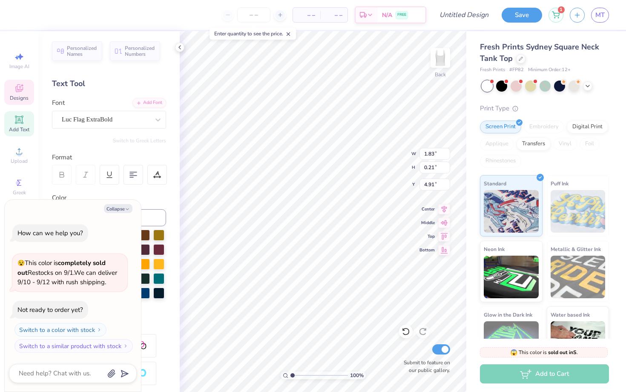
type textarea "EST 189"
type textarea "x"
type textarea "EST 1898"
click at [40, 16] on div at bounding box center [38, 14] width 12 height 12
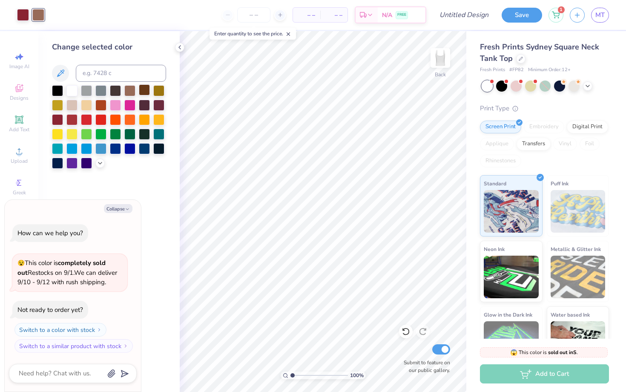
click at [144, 90] on div at bounding box center [144, 89] width 11 height 11
click at [96, 165] on div at bounding box center [99, 162] width 9 height 9
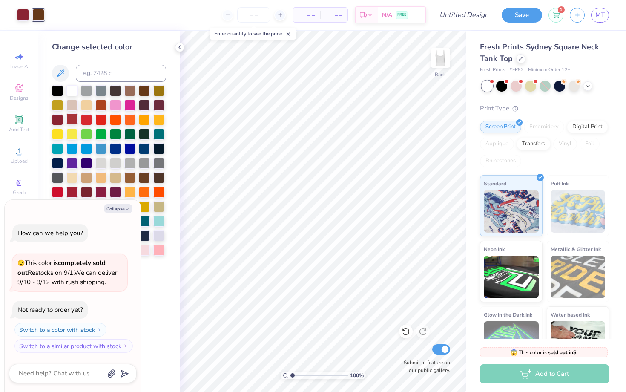
click at [71, 119] on div at bounding box center [71, 118] width 11 height 11
click at [99, 106] on div at bounding box center [100, 104] width 11 height 11
click at [124, 209] on button "Collapse" at bounding box center [118, 208] width 29 height 9
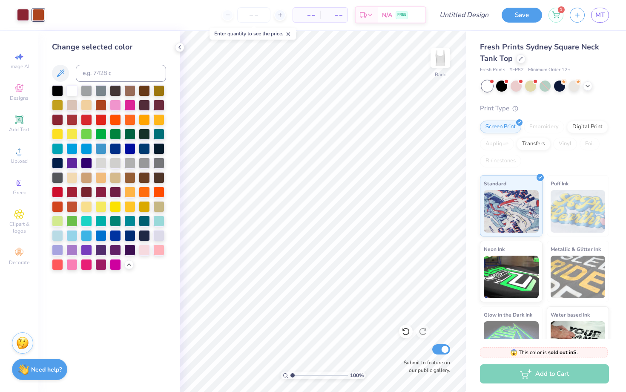
type textarea "x"
click at [130, 178] on div at bounding box center [129, 176] width 11 height 11
click at [139, 178] on div at bounding box center [144, 176] width 11 height 11
click at [131, 89] on div at bounding box center [129, 89] width 11 height 11
click at [143, 175] on div at bounding box center [144, 176] width 11 height 11
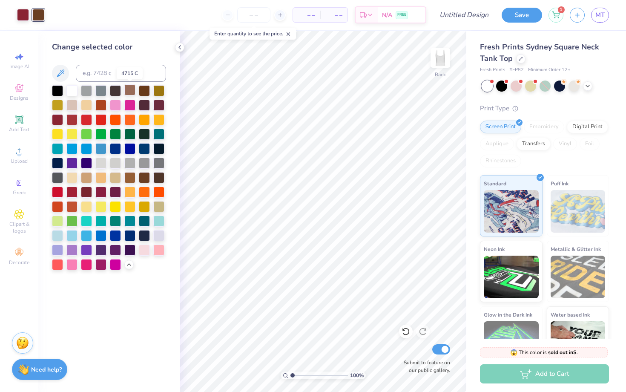
click at [129, 90] on div at bounding box center [129, 89] width 11 height 11
click at [130, 263] on icon at bounding box center [129, 263] width 7 height 7
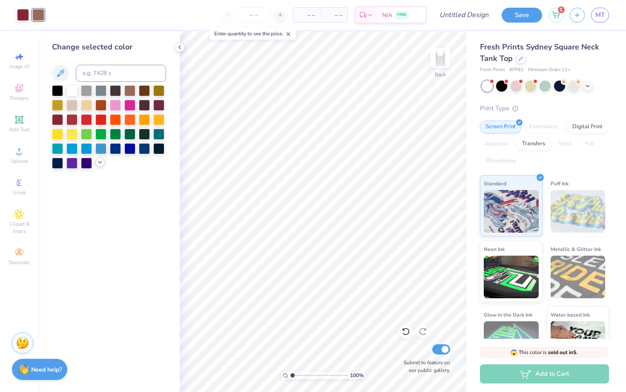
click at [175, 50] on div "Change selected color" at bounding box center [108, 211] width 141 height 361
click at [176, 49] on div at bounding box center [179, 47] width 9 height 9
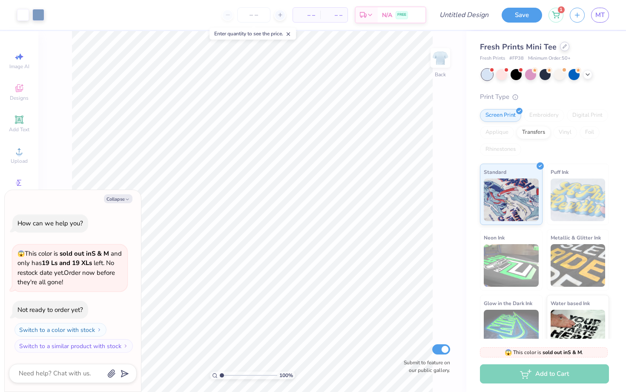
click at [560, 49] on div at bounding box center [564, 46] width 9 height 9
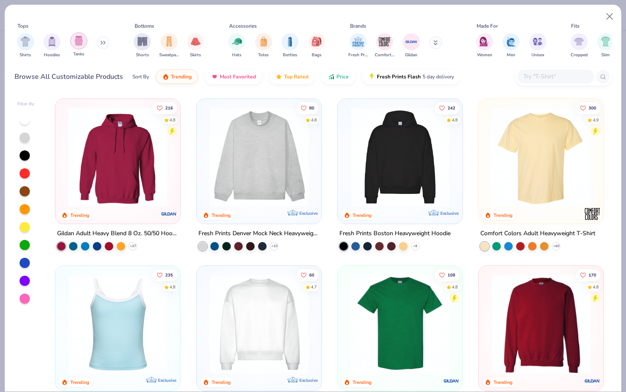
click at [83, 38] on img "filter for Tanks" at bounding box center [78, 41] width 9 height 10
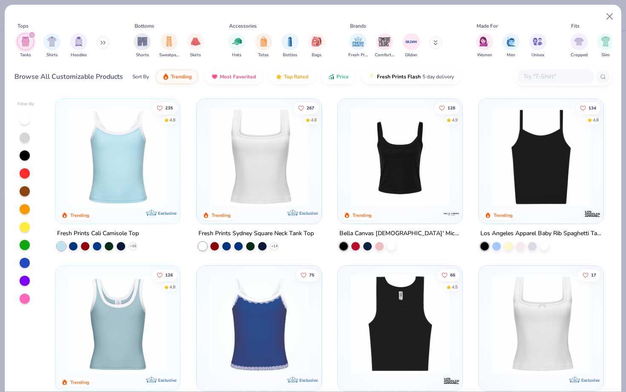
click at [247, 143] on img at bounding box center [259, 156] width 108 height 99
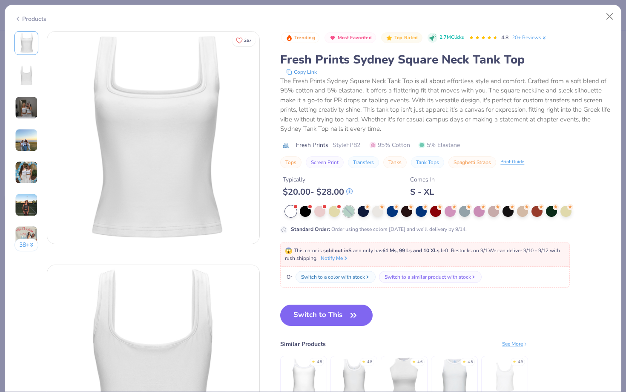
click at [324, 313] on button "Switch to This" at bounding box center [326, 315] width 92 height 21
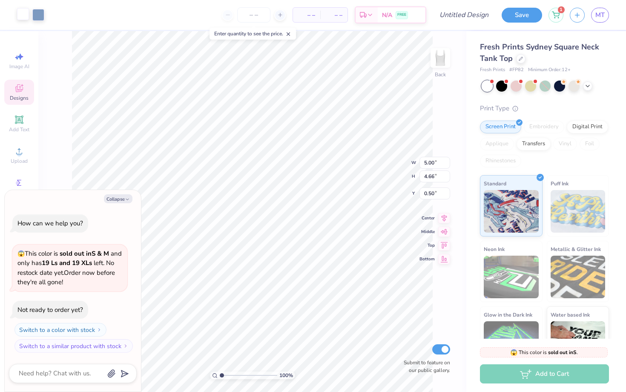
click at [24, 14] on div at bounding box center [23, 14] width 12 height 12
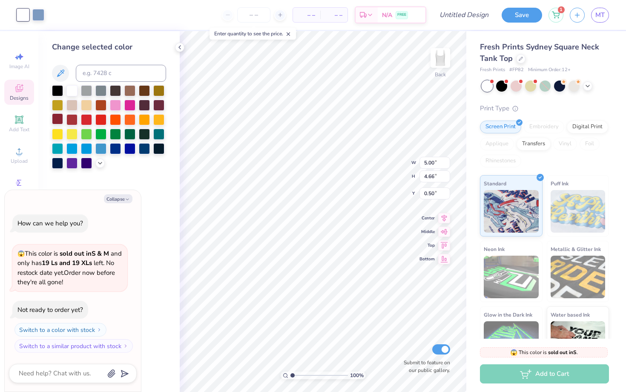
click at [56, 119] on div at bounding box center [57, 118] width 11 height 11
click at [98, 164] on icon at bounding box center [100, 162] width 7 height 7
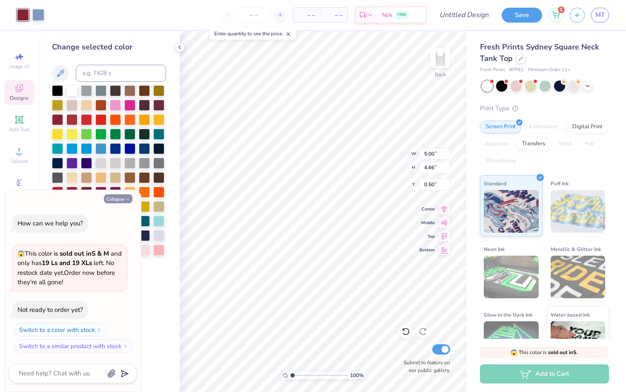
click at [120, 197] on button "Collapse" at bounding box center [118, 198] width 29 height 9
type textarea "x"
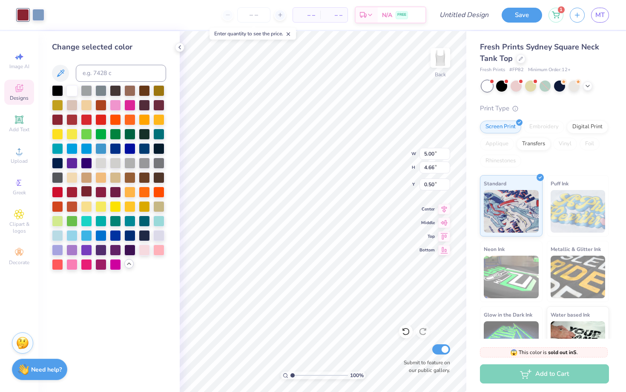
click at [89, 193] on div at bounding box center [86, 191] width 11 height 11
click at [142, 175] on div at bounding box center [144, 176] width 11 height 11
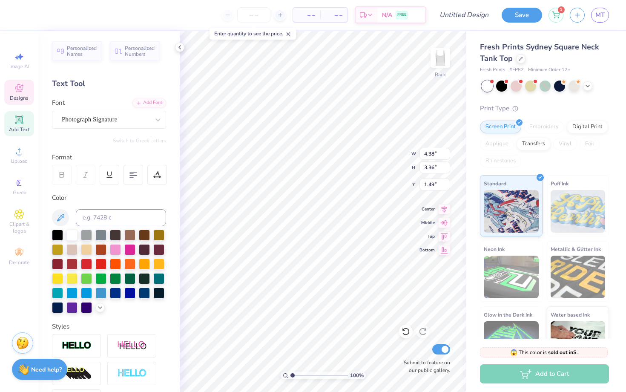
type textarea "zeta"
type textarea "bid day"
type input "3.88"
click at [403, 333] on icon at bounding box center [406, 331] width 9 height 9
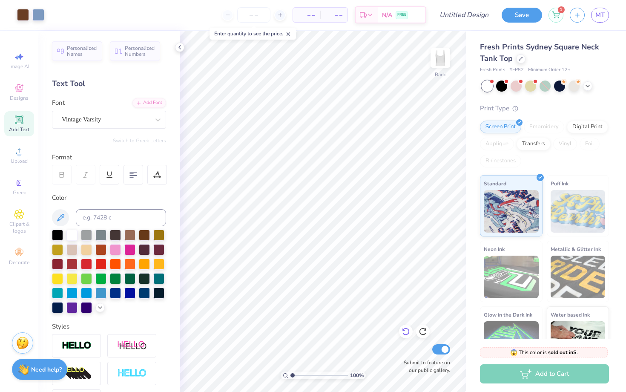
click at [403, 333] on icon at bounding box center [406, 331] width 9 height 9
click at [423, 332] on icon at bounding box center [423, 331] width 9 height 9
type input "3.87"
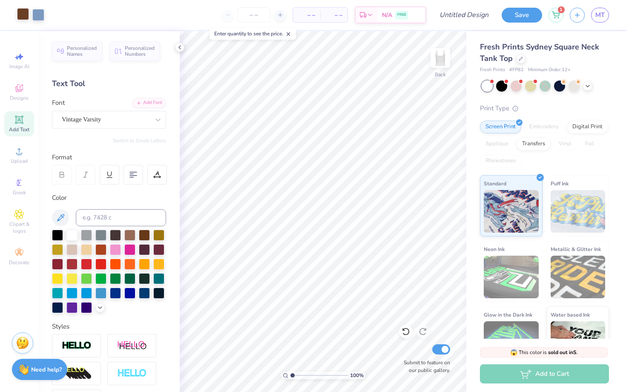
click at [23, 14] on div at bounding box center [23, 14] width 12 height 12
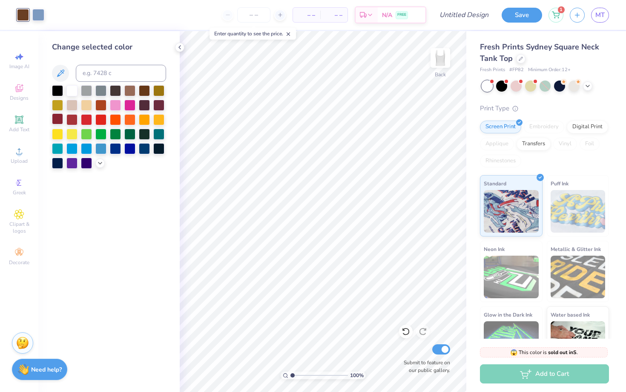
click at [58, 118] on div at bounding box center [57, 118] width 11 height 11
click at [144, 101] on div at bounding box center [144, 104] width 11 height 11
click at [155, 106] on div at bounding box center [158, 104] width 11 height 11
click at [146, 104] on div at bounding box center [144, 104] width 11 height 11
click at [101, 164] on icon at bounding box center [100, 162] width 7 height 7
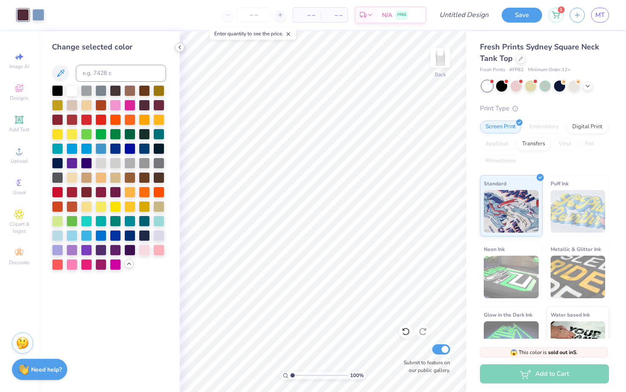
click at [179, 50] on icon at bounding box center [179, 47] width 7 height 7
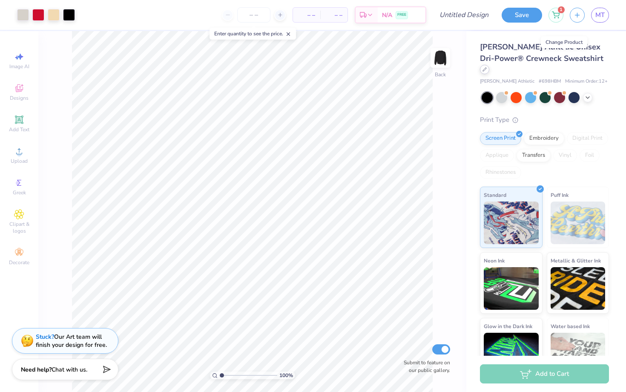
click at [489, 65] on div at bounding box center [484, 69] width 9 height 9
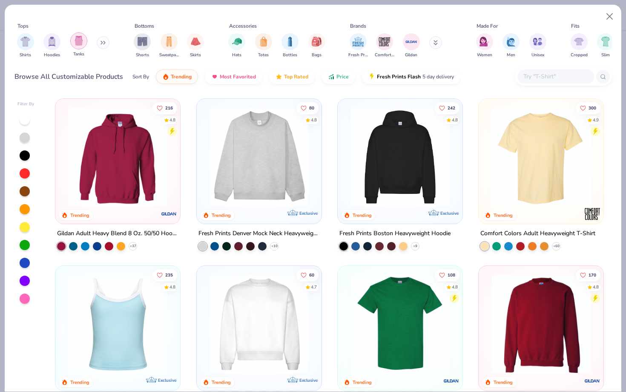
click at [80, 48] on div "filter for Tanks" at bounding box center [78, 40] width 17 height 17
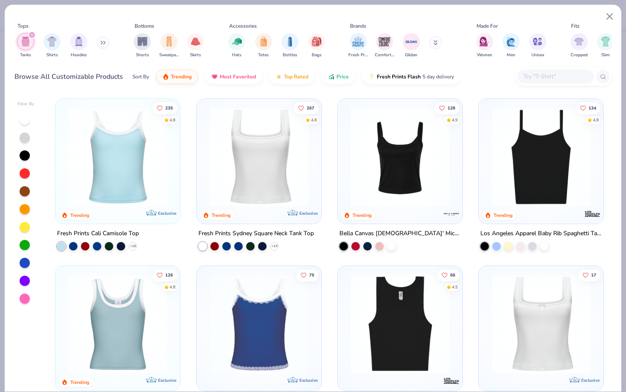
click at [236, 165] on img at bounding box center [259, 156] width 108 height 99
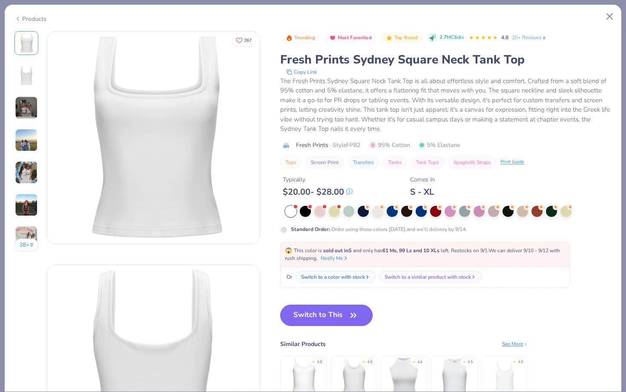
click at [348, 312] on button "Switch to This" at bounding box center [326, 315] width 92 height 21
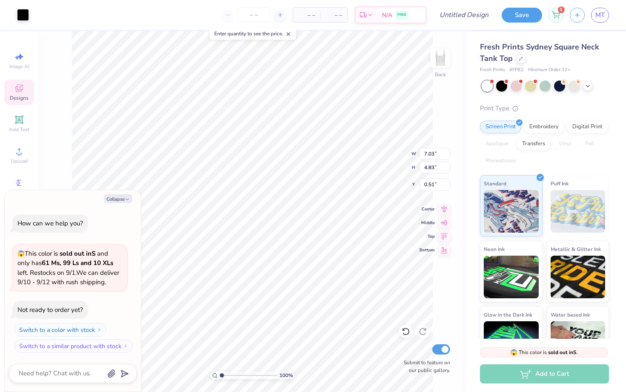
type textarea "x"
type input "7.03"
type input "4.83"
type input "0.51"
type textarea "x"
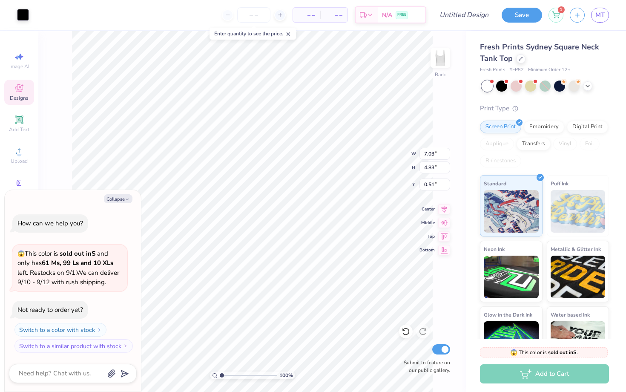
type input "7.07"
type input "1.28"
type input "0.50"
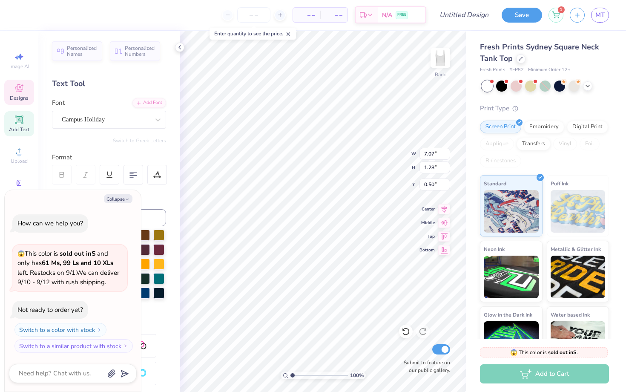
type textarea "x"
type input "4.93"
type input "2.49"
type input "1.41"
type textarea "x"
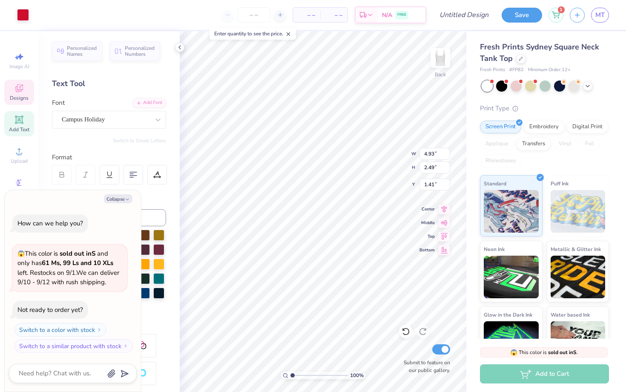
type input "7.03"
type input "4.83"
type input "0.51"
type textarea "x"
type input "7.07"
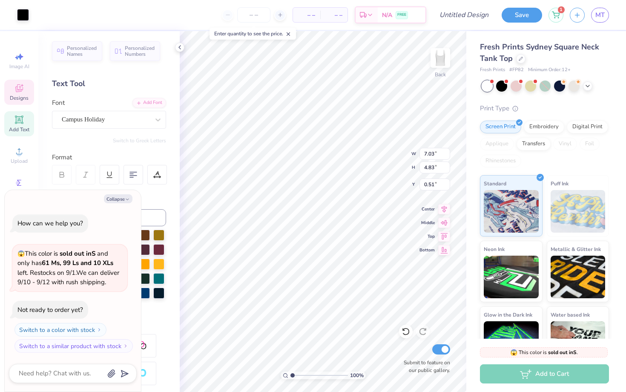
type input "1.28"
type input "0.50"
type textarea "x"
type textarea "z"
type textarea "x"
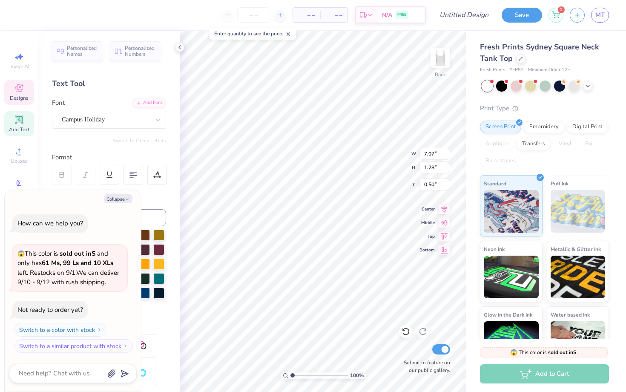
type textarea "ze"
type textarea "x"
type textarea "zet"
type textarea "x"
type textarea "zeta"
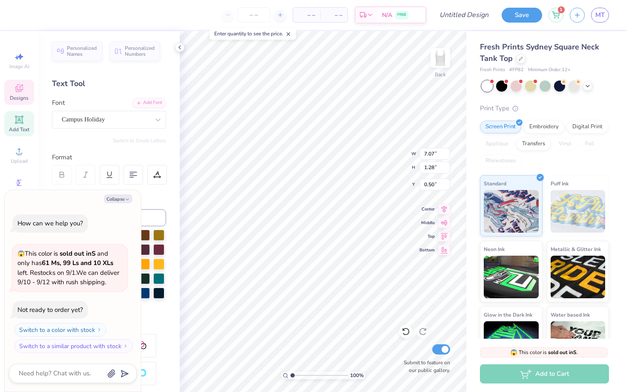
type textarea "x"
type textarea "zeta"
type textarea "x"
type textarea "zeta t"
type textarea "x"
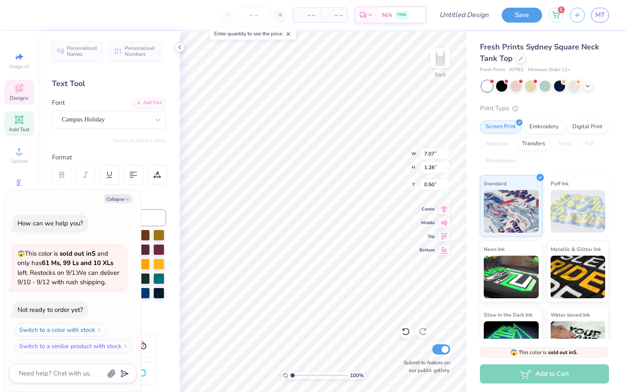
type textarea "zeta ta"
type textarea "x"
type textarea "zeta tau"
type textarea "x"
type textarea "zeta tau"
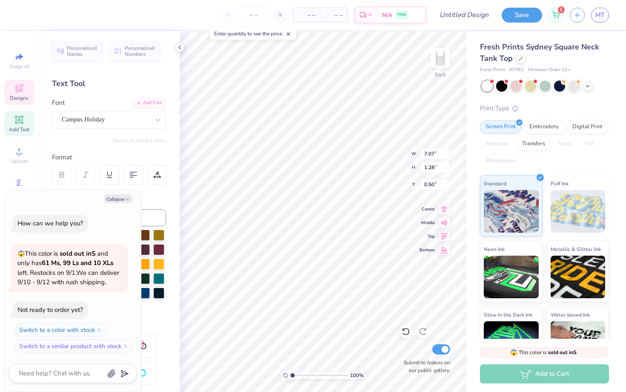
type textarea "x"
type textarea "zeta tau a"
type textarea "x"
type textarea "zeta tau al"
type textarea "x"
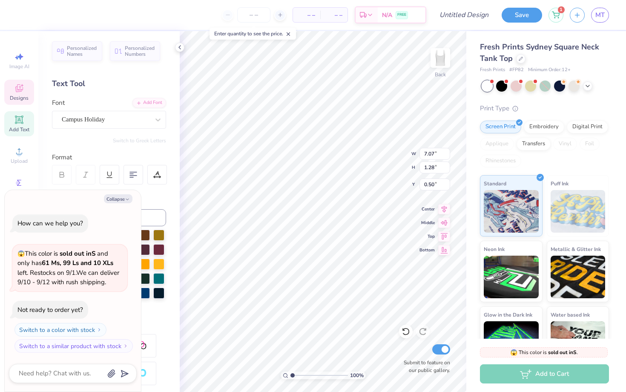
type textarea "zeta tau alp"
type textarea "x"
type textarea "zeta tau alph"
type textarea "x"
type textarea "zeta tau alpha"
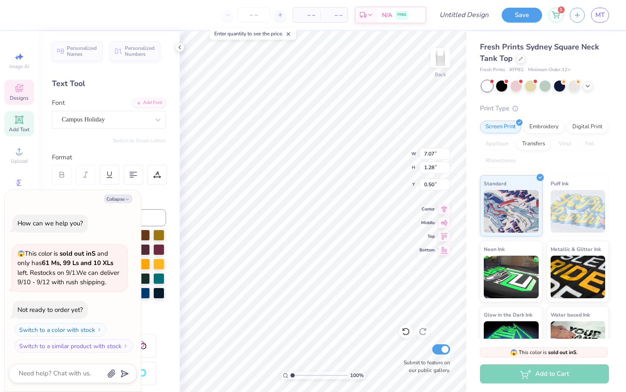
scroll to position [0, 2]
type textarea "x"
type input "2.81"
type input "2.05"
type input "1.58"
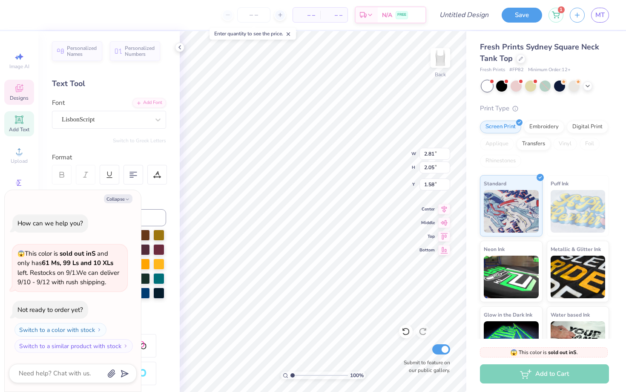
type textarea "x"
type input "2.19"
type input "1.79"
type input "1.72"
type textarea "x"
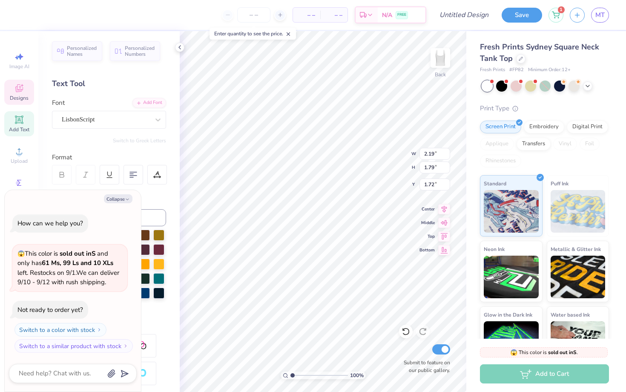
type textarea "B"
type textarea "x"
type textarea "Bi"
type textarea "x"
type textarea "Bid"
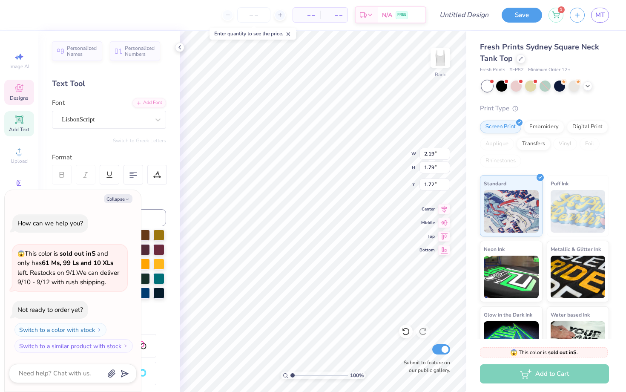
type textarea "x"
type input "2.81"
type input "2.05"
type input "1.58"
type textarea "x"
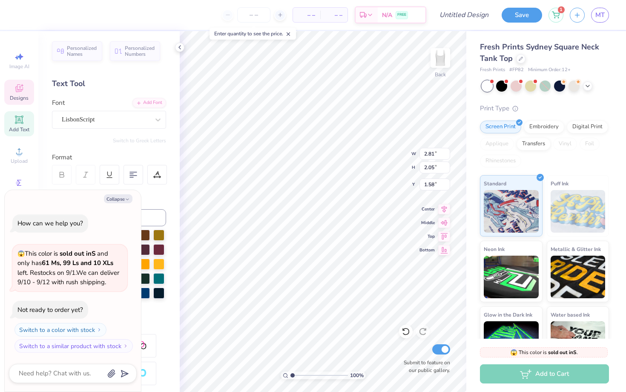
type textarea "DA"
type textarea "x"
type textarea "DAy"
type textarea "x"
type textarea "DA"
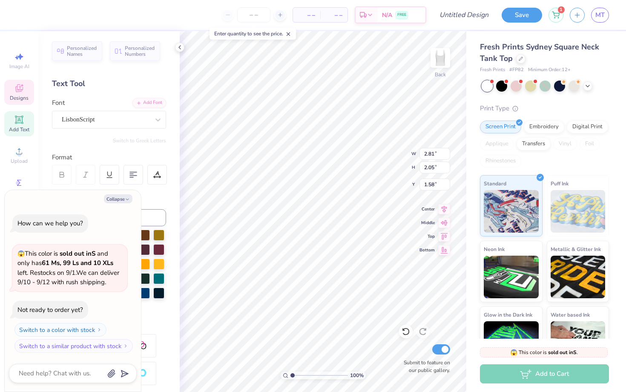
type textarea "x"
type textarea "D"
type textarea "x"
type textarea "Da"
type textarea "x"
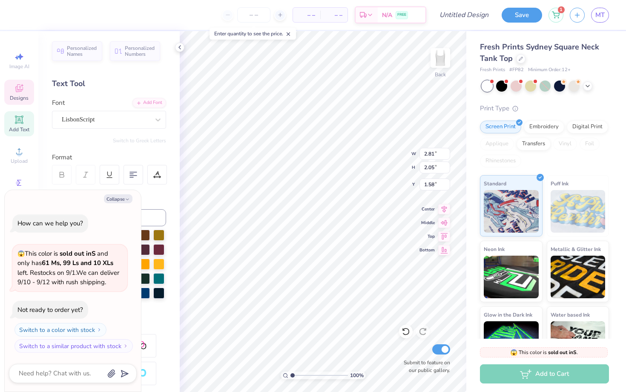
type textarea "Day"
type textarea "x"
type input "2.36"
type textarea "x"
type input "7.03"
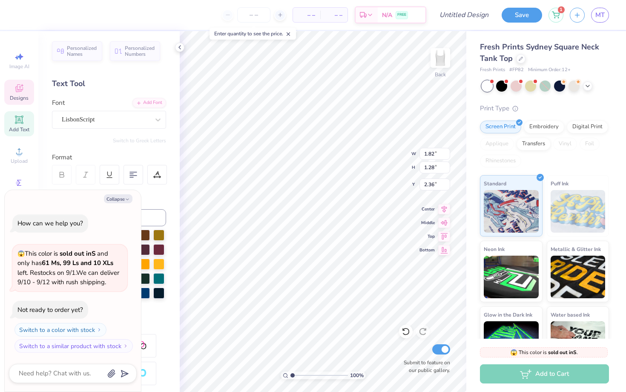
type input "4.83"
type input "0.51"
type textarea "x"
type input "5.18"
click at [404, 332] on icon at bounding box center [406, 331] width 9 height 9
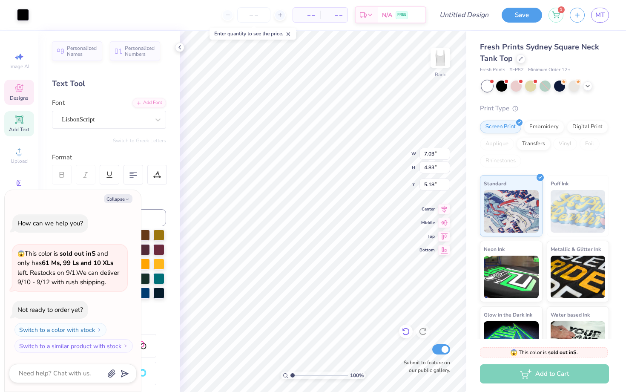
type textarea "x"
type input "0.51"
type textarea "x"
type input "1.82"
type input "1.28"
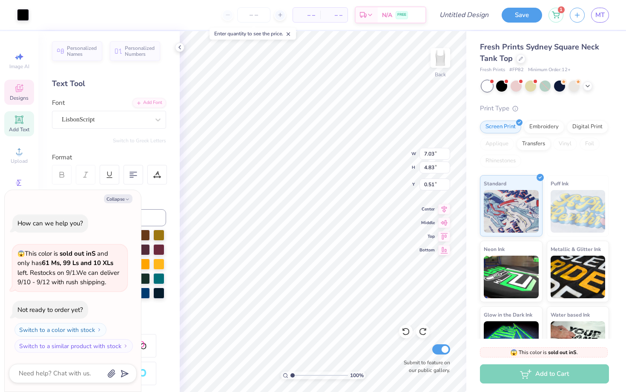
type input "2.36"
type textarea "x"
type input "1.97"
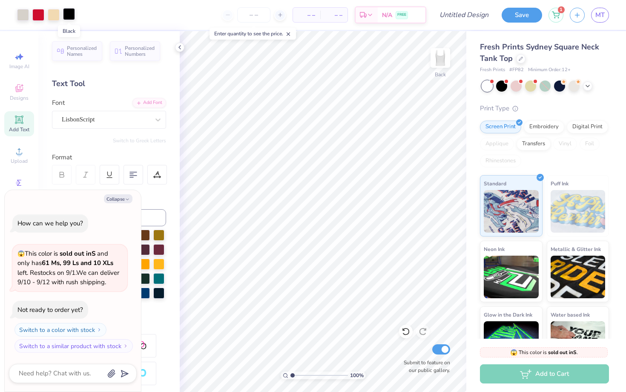
click at [67, 17] on div at bounding box center [69, 14] width 12 height 12
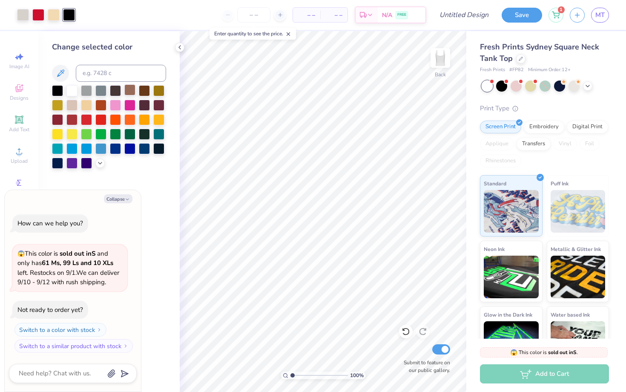
click at [134, 88] on div at bounding box center [129, 89] width 11 height 11
click at [57, 18] on div at bounding box center [54, 14] width 12 height 12
click at [25, 15] on div at bounding box center [23, 14] width 12 height 12
click at [132, 92] on div at bounding box center [129, 89] width 11 height 11
click at [142, 90] on div at bounding box center [144, 89] width 11 height 11
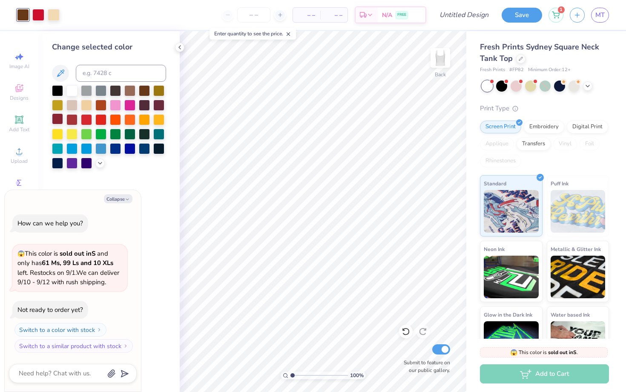
click at [59, 117] on div at bounding box center [57, 118] width 11 height 11
click at [73, 119] on div at bounding box center [71, 118] width 11 height 11
click at [403, 336] on div at bounding box center [406, 332] width 14 height 14
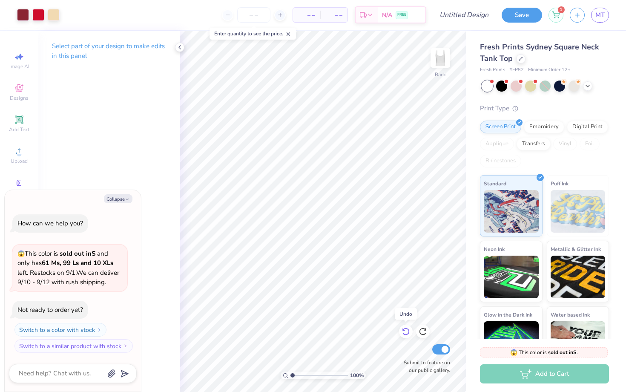
click at [403, 336] on icon at bounding box center [406, 331] width 9 height 9
click at [25, 18] on div at bounding box center [23, 14] width 12 height 12
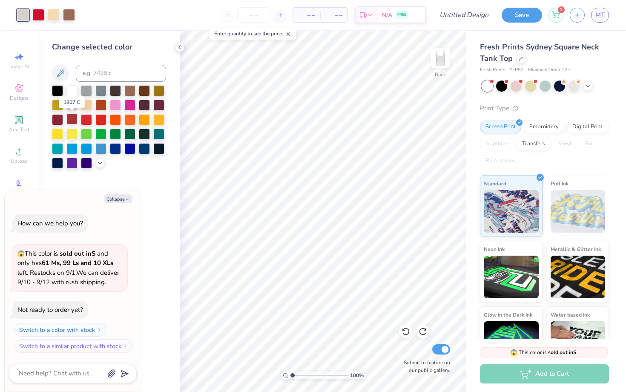
click at [72, 122] on div at bounding box center [71, 118] width 11 height 11
click at [99, 164] on icon at bounding box center [100, 162] width 7 height 7
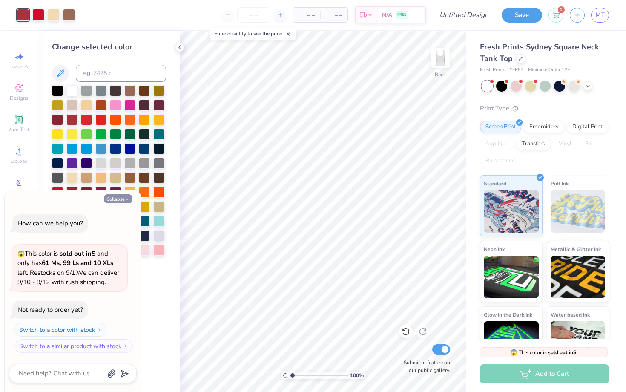
click at [125, 198] on icon "button" at bounding box center [127, 199] width 5 height 5
type textarea "x"
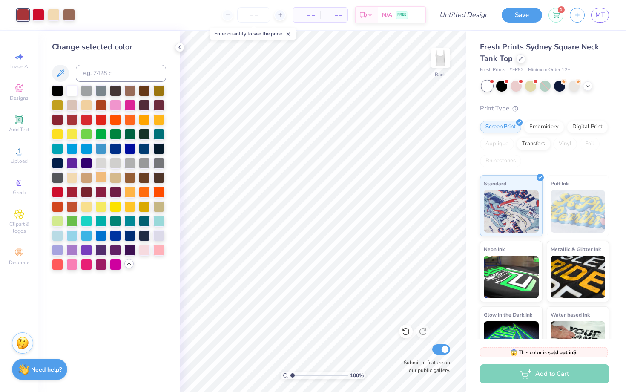
click at [110, 181] on div at bounding box center [115, 177] width 11 height 11
click at [86, 176] on div at bounding box center [86, 176] width 11 height 11
click at [133, 178] on div at bounding box center [129, 176] width 11 height 11
click at [142, 178] on div at bounding box center [144, 176] width 11 height 11
click at [75, 103] on div at bounding box center [71, 104] width 11 height 11
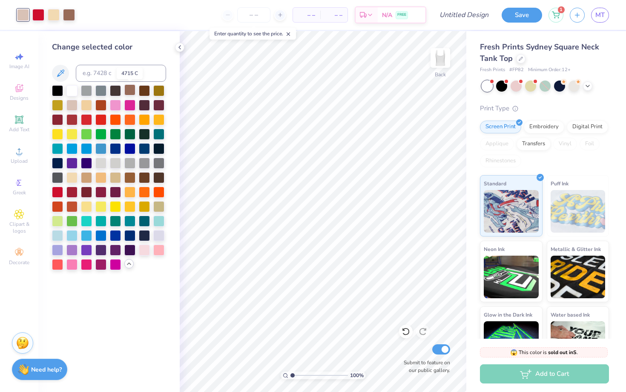
click at [129, 92] on div at bounding box center [129, 89] width 11 height 11
click at [132, 162] on div at bounding box center [129, 162] width 11 height 11
click at [139, 163] on div at bounding box center [144, 162] width 11 height 11
click at [129, 162] on div at bounding box center [129, 162] width 11 height 11
click at [180, 48] on polyline at bounding box center [180, 47] width 2 height 3
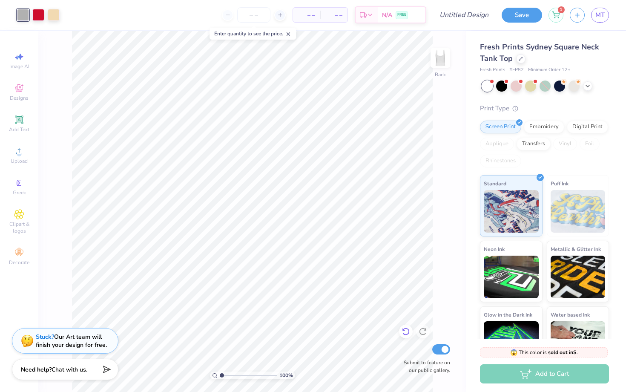
click at [408, 331] on icon at bounding box center [406, 331] width 9 height 9
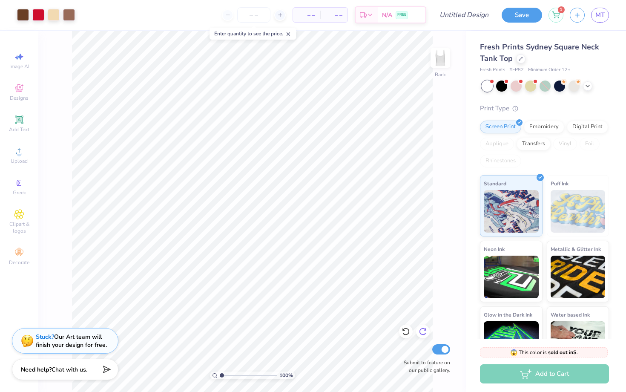
click at [427, 331] on icon at bounding box center [423, 331] width 9 height 9
click at [28, 20] on div at bounding box center [23, 14] width 12 height 12
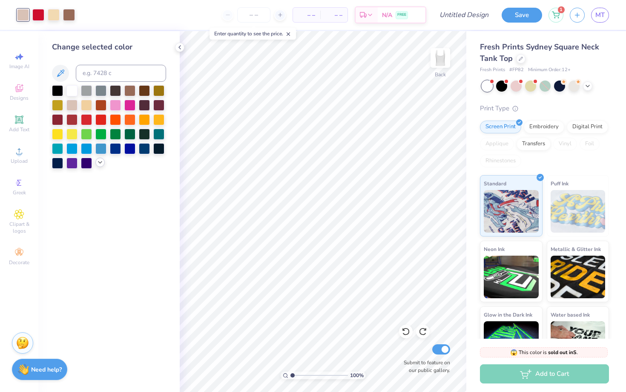
click at [101, 162] on polyline at bounding box center [99, 162] width 3 height 2
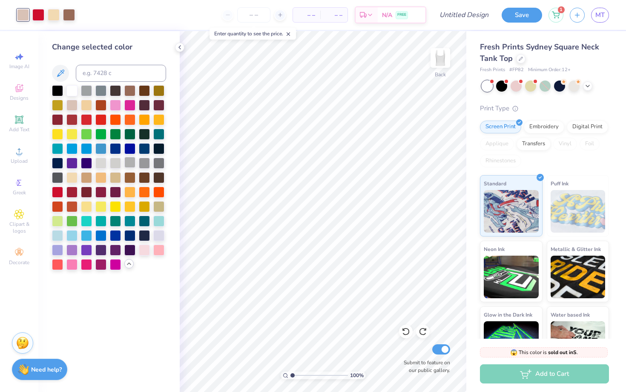
click at [131, 163] on div at bounding box center [129, 162] width 11 height 11
click at [182, 46] on icon at bounding box center [179, 47] width 7 height 7
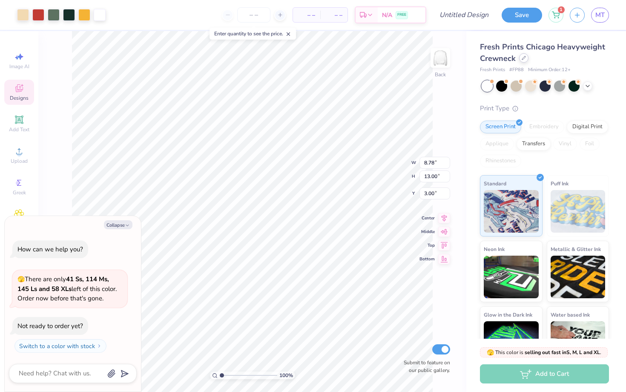
click at [527, 63] on div "Fresh Prints Chicago Heavyweight Crewneck" at bounding box center [544, 52] width 129 height 23
click at [520, 59] on div at bounding box center [523, 57] width 9 height 9
click at [523, 60] on icon at bounding box center [524, 58] width 4 height 4
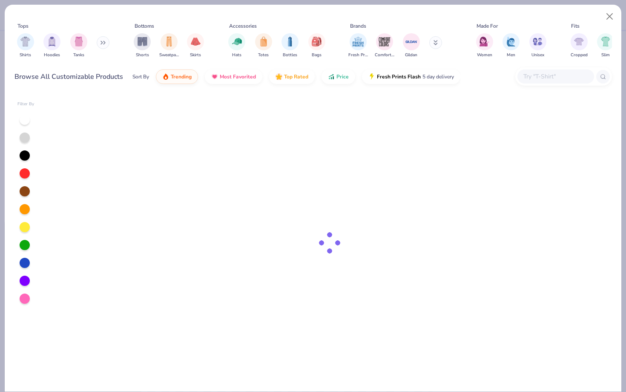
click at [524, 57] on div "Tops Shirts Hoodies Tanks Bottoms Shorts Sweatpants Skirts Accessories Hats Tot…" at bounding box center [313, 51] width 598 height 74
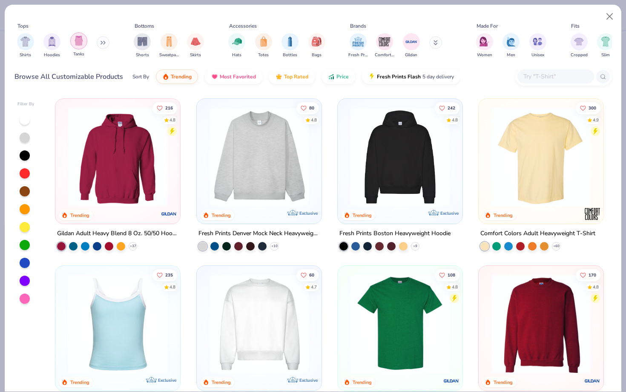
click at [76, 40] on img "filter for Tanks" at bounding box center [78, 41] width 9 height 10
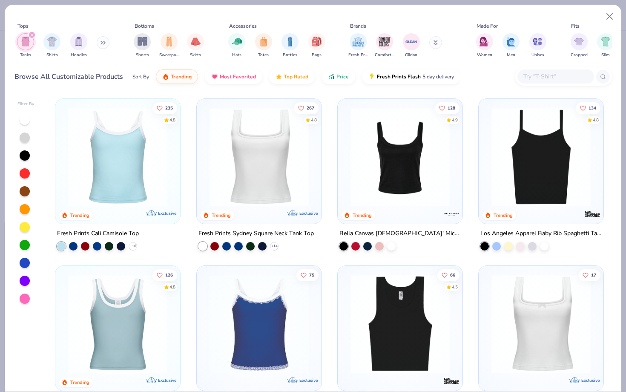
click at [239, 173] on img at bounding box center [259, 156] width 108 height 99
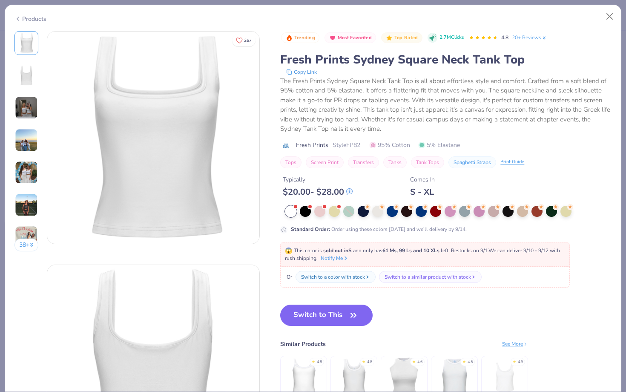
click at [353, 268] on div "Or Switch to a color with stock Switch to a similar product with stock" at bounding box center [425, 277] width 290 height 21
click at [353, 311] on icon "button" at bounding box center [354, 315] width 12 height 12
click at [359, 316] on icon "button" at bounding box center [354, 315] width 12 height 12
type textarea "x"
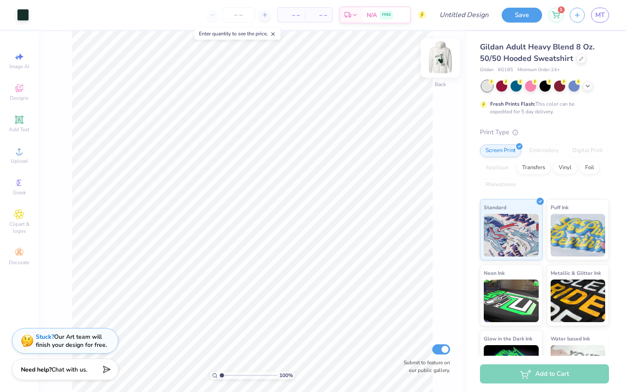
click at [440, 54] on img at bounding box center [440, 58] width 34 height 34
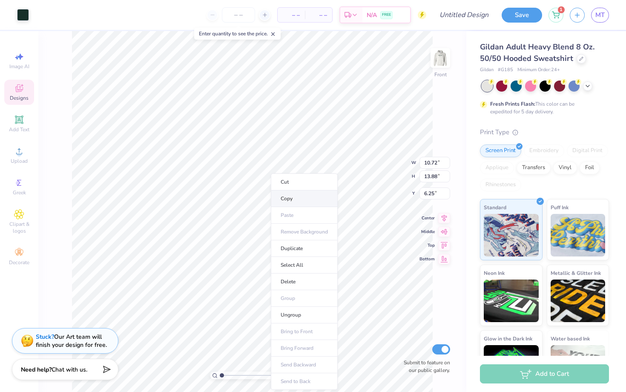
click at [287, 201] on li "Copy" at bounding box center [304, 198] width 67 height 17
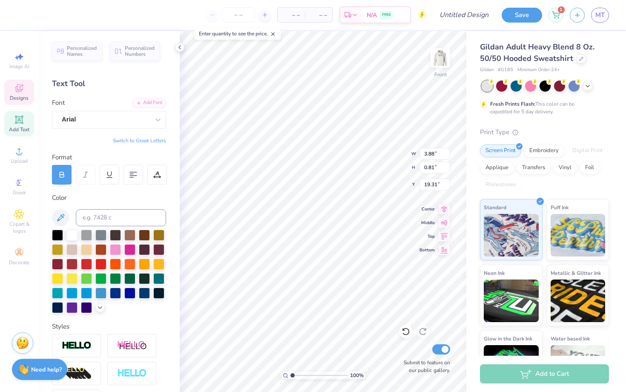
type textarea "ZETA"
type input "19.26"
click at [362, 199] on li "Copy" at bounding box center [379, 198] width 67 height 17
click at [582, 60] on icon at bounding box center [581, 58] width 4 height 4
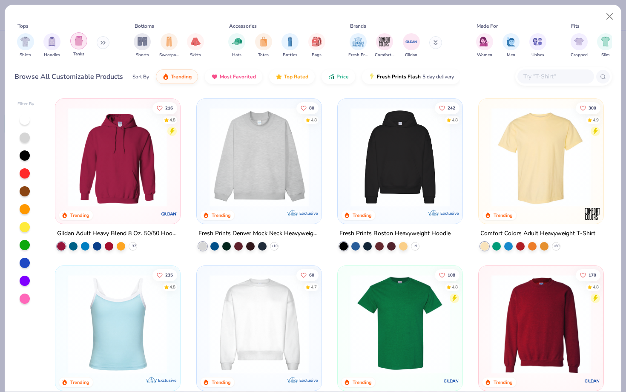
click at [77, 45] on img "filter for Tanks" at bounding box center [78, 41] width 9 height 10
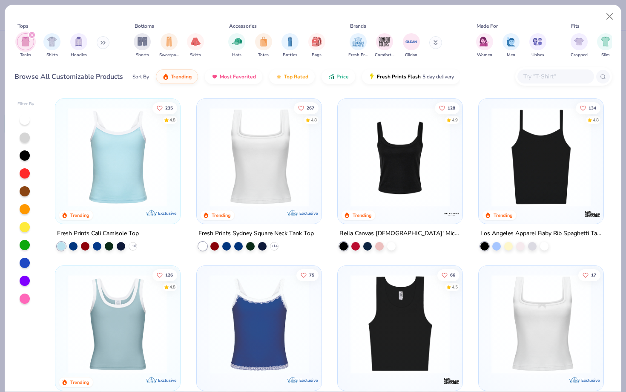
click at [233, 160] on img at bounding box center [259, 156] width 108 height 99
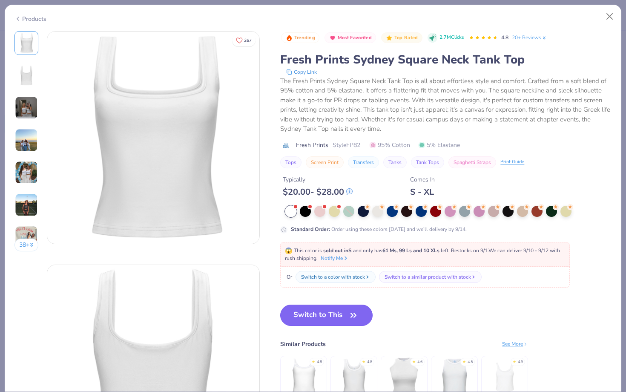
click at [324, 316] on button "Switch to This" at bounding box center [326, 315] width 92 height 21
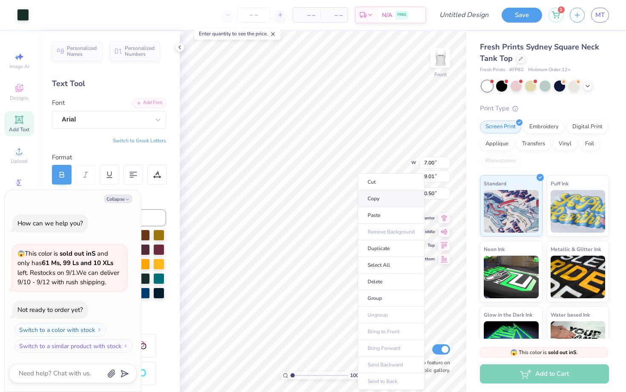
click at [380, 195] on li "Copy" at bounding box center [391, 198] width 67 height 17
click at [380, 284] on li "Delete" at bounding box center [386, 281] width 67 height 17
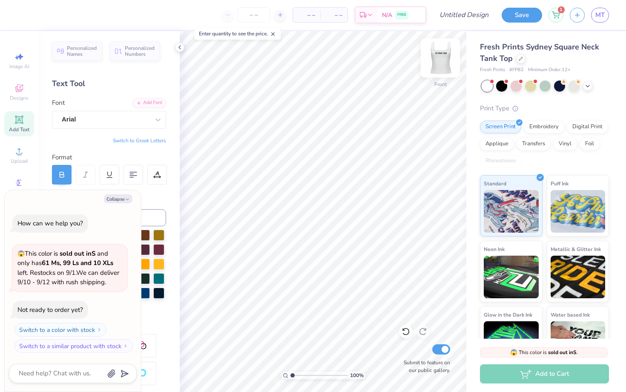
click at [432, 62] on img at bounding box center [440, 58] width 34 height 34
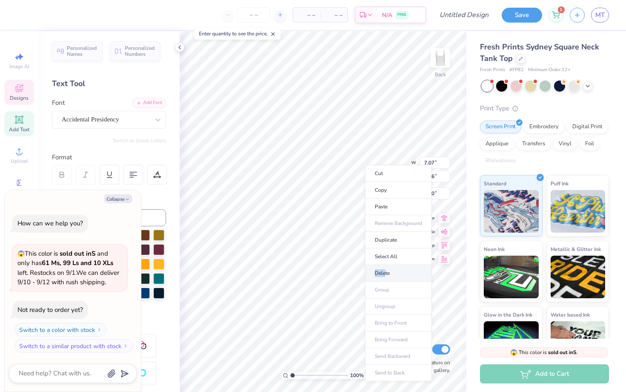
click at [385, 269] on li "Delete" at bounding box center [398, 273] width 67 height 17
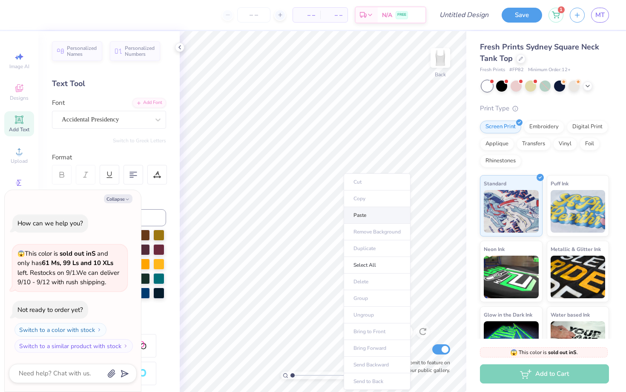
click at [363, 217] on li "Paste" at bounding box center [377, 215] width 67 height 17
click at [19, 16] on div at bounding box center [23, 14] width 12 height 12
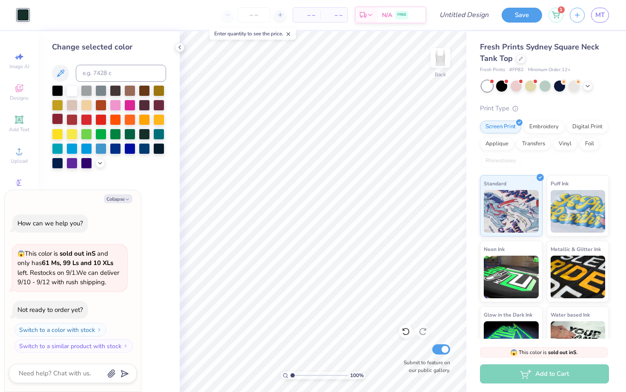
click at [58, 119] on div at bounding box center [57, 118] width 11 height 11
click at [100, 160] on icon at bounding box center [100, 162] width 7 height 7
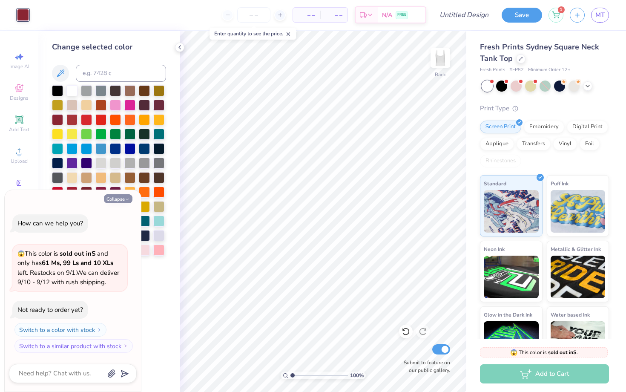
click at [122, 196] on button "Collapse" at bounding box center [118, 198] width 29 height 9
type textarea "x"
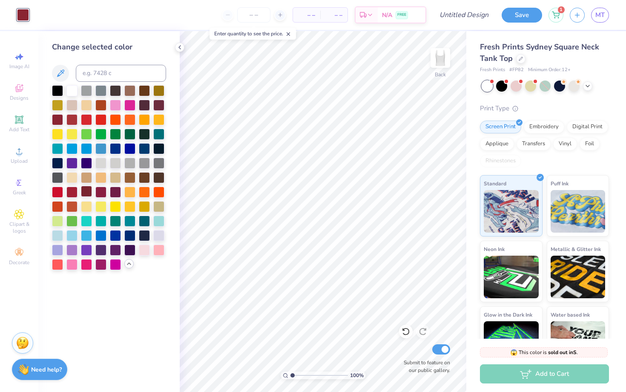
click at [89, 191] on div at bounding box center [86, 191] width 11 height 11
click at [179, 44] on icon at bounding box center [179, 47] width 7 height 7
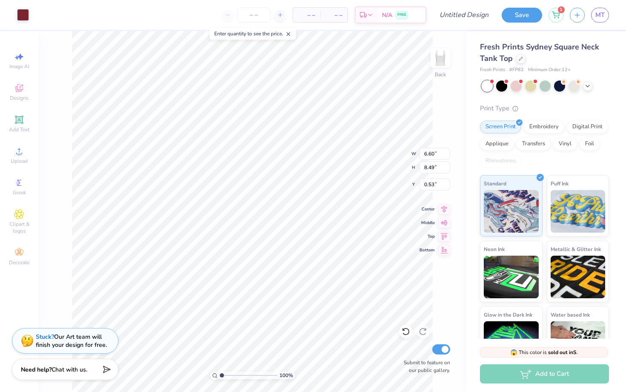
type input "1.29"
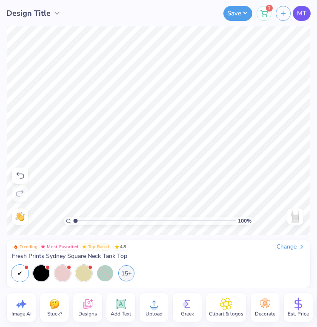
click at [301, 14] on span "MT" at bounding box center [301, 14] width 9 height 10
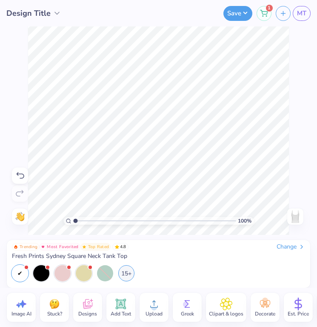
click at [284, 246] on div "Change" at bounding box center [291, 247] width 29 height 8
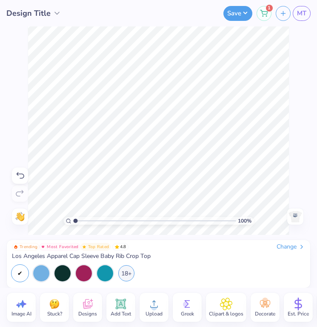
click at [293, 210] on img at bounding box center [296, 217] width 14 height 14
click at [295, 217] on img at bounding box center [296, 217] width 14 height 14
click at [290, 213] on img at bounding box center [296, 217] width 14 height 14
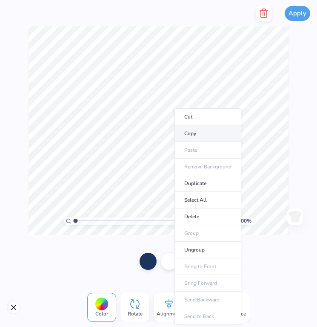
click at [189, 136] on li "Copy" at bounding box center [208, 133] width 67 height 17
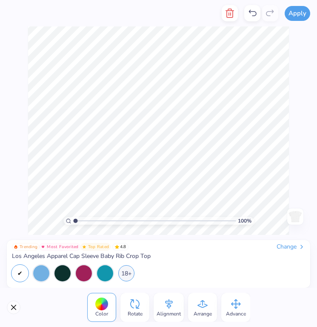
click at [297, 211] on img at bounding box center [296, 217] width 14 height 14
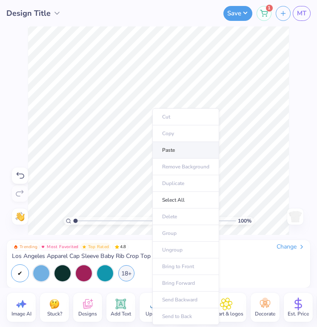
click at [165, 148] on li "Paste" at bounding box center [185, 150] width 67 height 17
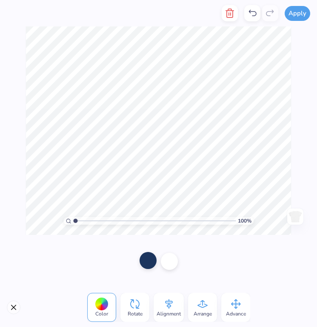
click at [146, 260] on div at bounding box center [148, 260] width 17 height 17
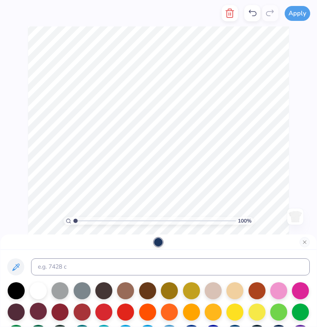
click at [46, 310] on div at bounding box center [38, 310] width 17 height 17
click at [62, 312] on div at bounding box center [60, 310] width 17 height 17
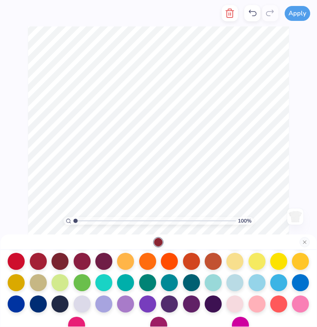
scroll to position [104, 0]
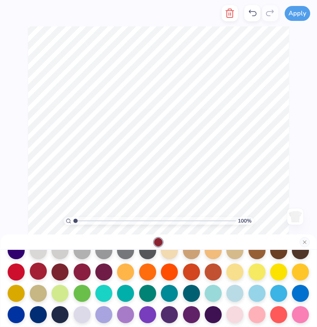
click at [58, 274] on div at bounding box center [60, 271] width 17 height 17
click at [40, 271] on div at bounding box center [38, 271] width 17 height 17
click at [55, 273] on div at bounding box center [60, 270] width 17 height 17
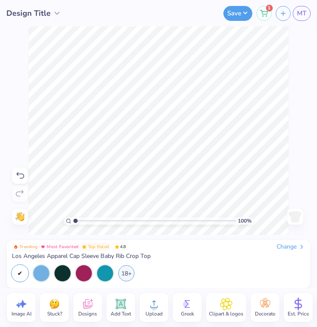
click at [284, 242] on div "Trending Most Favorited Top Rated 4.8 Change Los Angeles Apparel Cap Sleeve Bab…" at bounding box center [159, 264] width 304 height 48
click at [283, 244] on div "Change" at bounding box center [291, 247] width 29 height 8
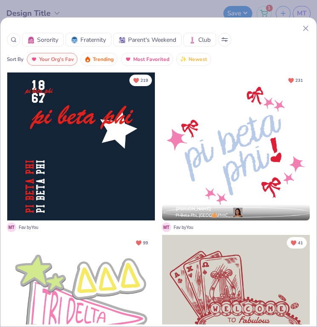
click at [76, 162] on div at bounding box center [81, 146] width 148 height 148
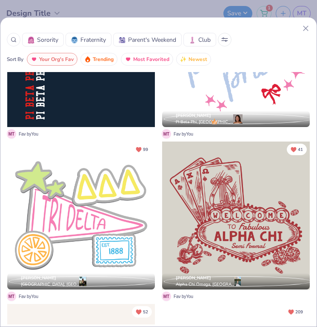
scroll to position [250, 0]
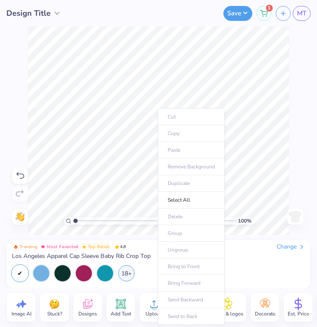
click at [176, 150] on ul "Cut Copy Paste Remove Background Duplicate Select All Delete Group Ungroup Brin…" at bounding box center [191, 216] width 67 height 216
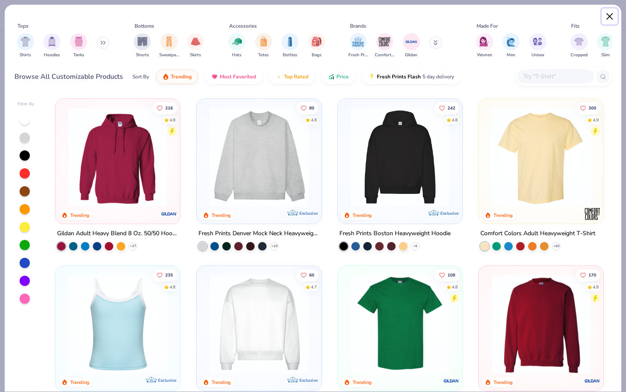
click at [607, 18] on button "Close" at bounding box center [610, 17] width 16 height 16
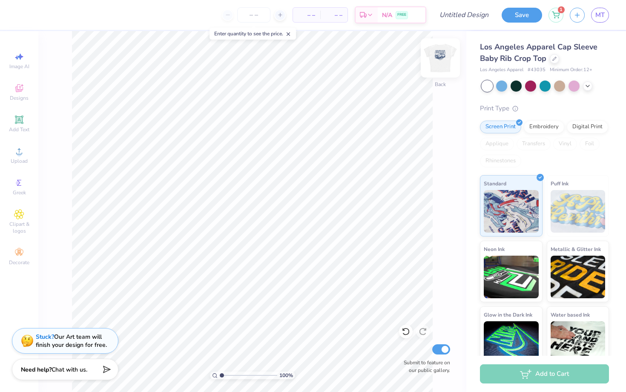
click at [442, 59] on img at bounding box center [440, 58] width 34 height 34
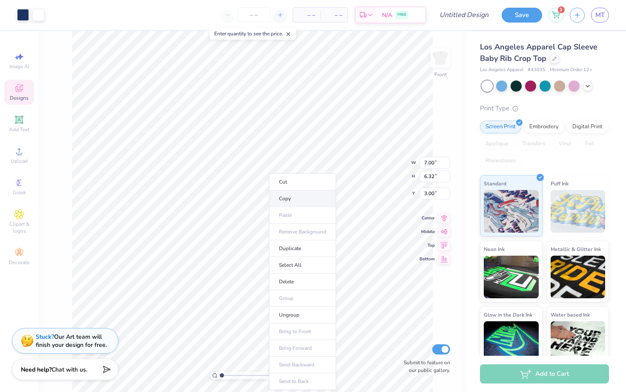
click at [281, 202] on li "Copy" at bounding box center [302, 198] width 67 height 17
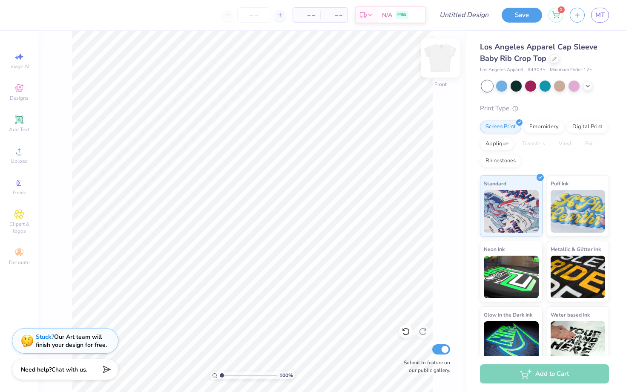
click at [440, 59] on img at bounding box center [440, 58] width 34 height 34
click at [267, 221] on li "Paste" at bounding box center [290, 215] width 67 height 17
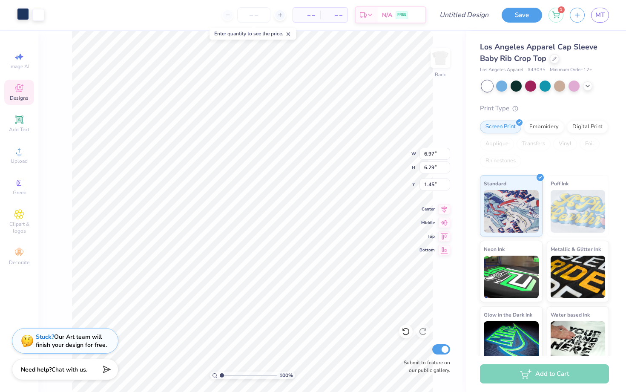
click at [22, 11] on div at bounding box center [23, 14] width 12 height 12
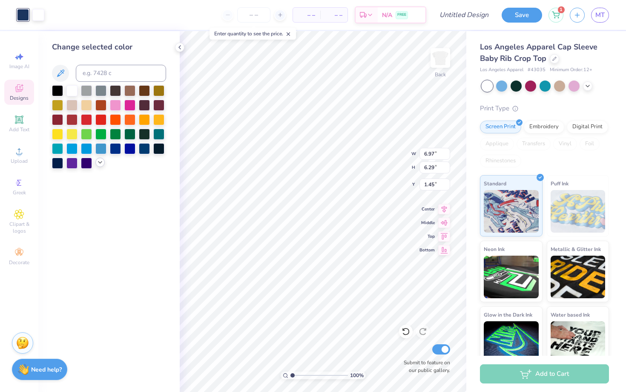
click at [58, 117] on div at bounding box center [57, 119] width 11 height 11
click at [97, 163] on icon at bounding box center [100, 162] width 7 height 7
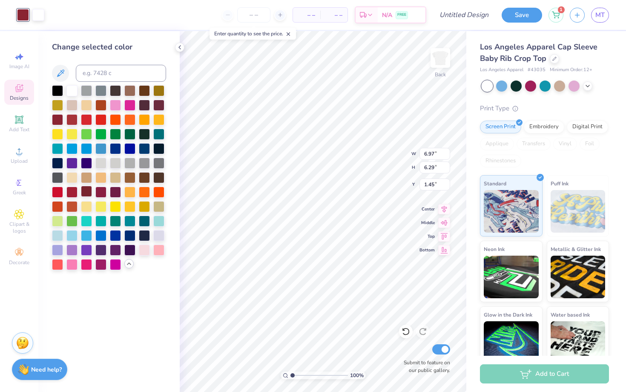
click at [84, 193] on div at bounding box center [86, 191] width 11 height 11
click at [75, 192] on div at bounding box center [71, 191] width 11 height 11
click at [58, 118] on div at bounding box center [57, 118] width 11 height 11
click at [88, 193] on div at bounding box center [86, 191] width 11 height 11
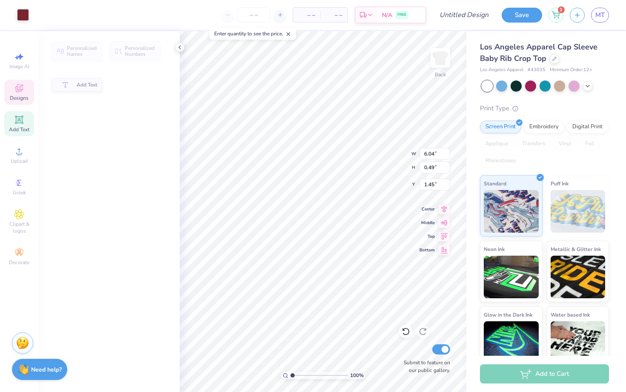
type input "6.04"
type input "0.49"
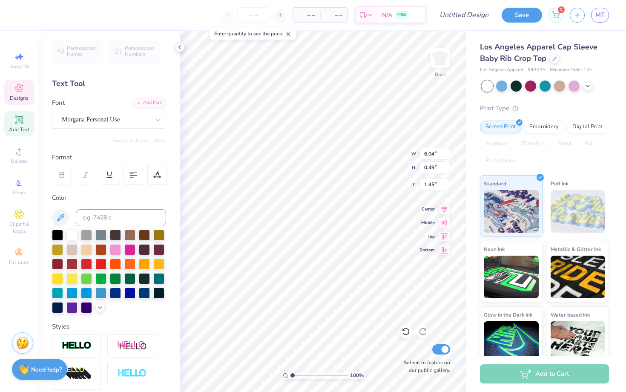
type textarea "z"
type textarea "ZETA TAU ALPHA"
click at [178, 46] on icon at bounding box center [179, 47] width 7 height 7
